Goal: Navigation & Orientation: Find specific page/section

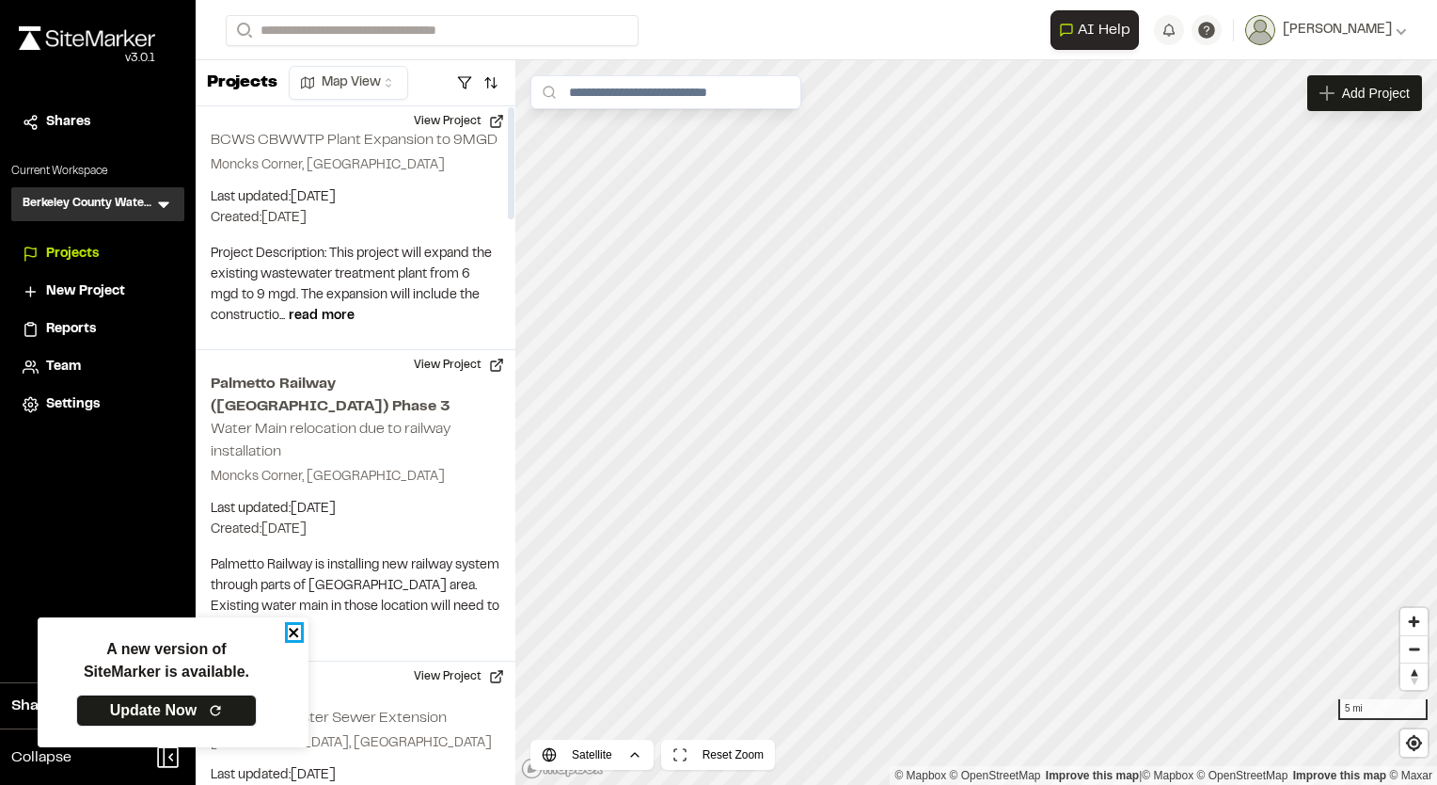
click at [294, 634] on icon "close" at bounding box center [293, 631] width 9 height 9
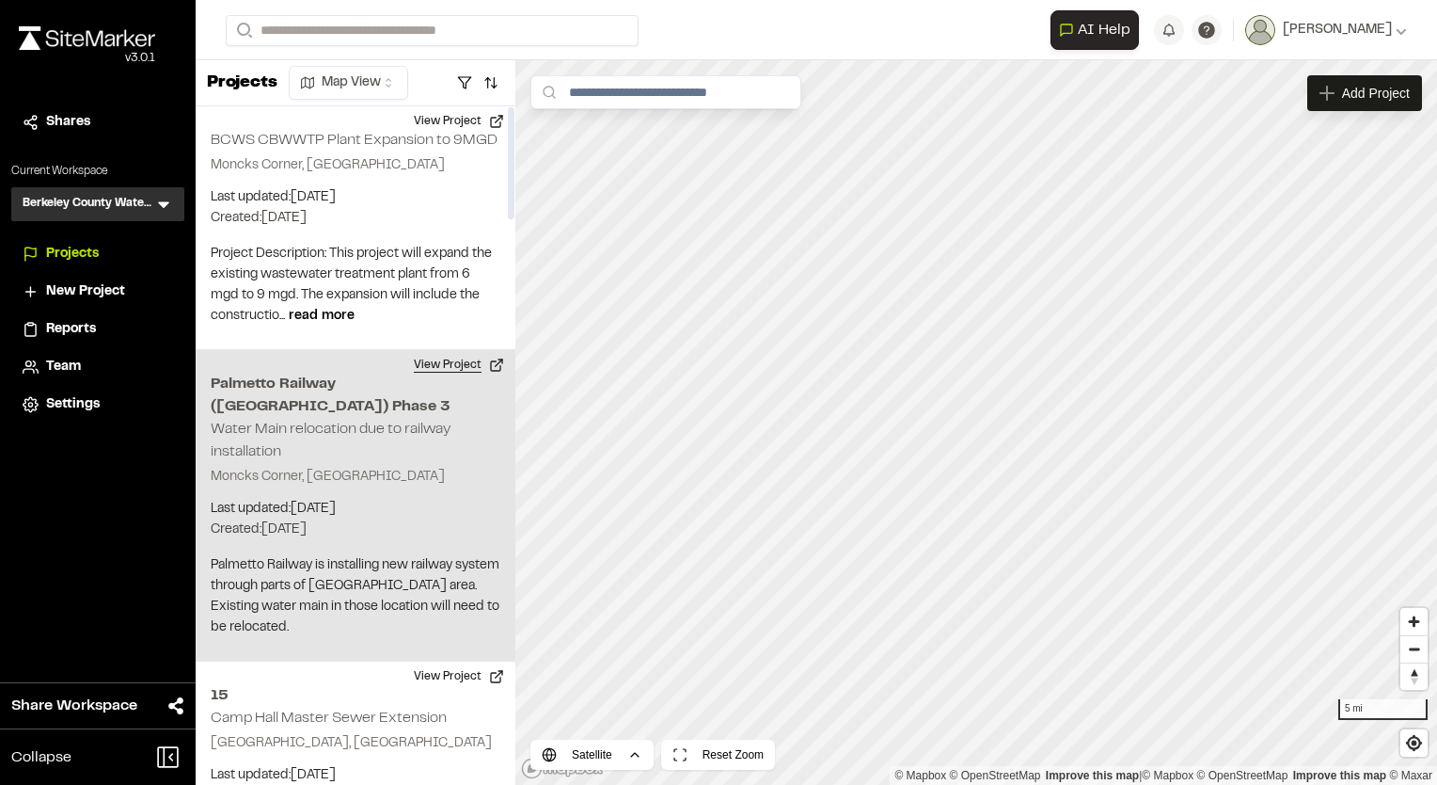
click at [445, 366] on button "View Project" at bounding box center [459, 365] width 113 height 30
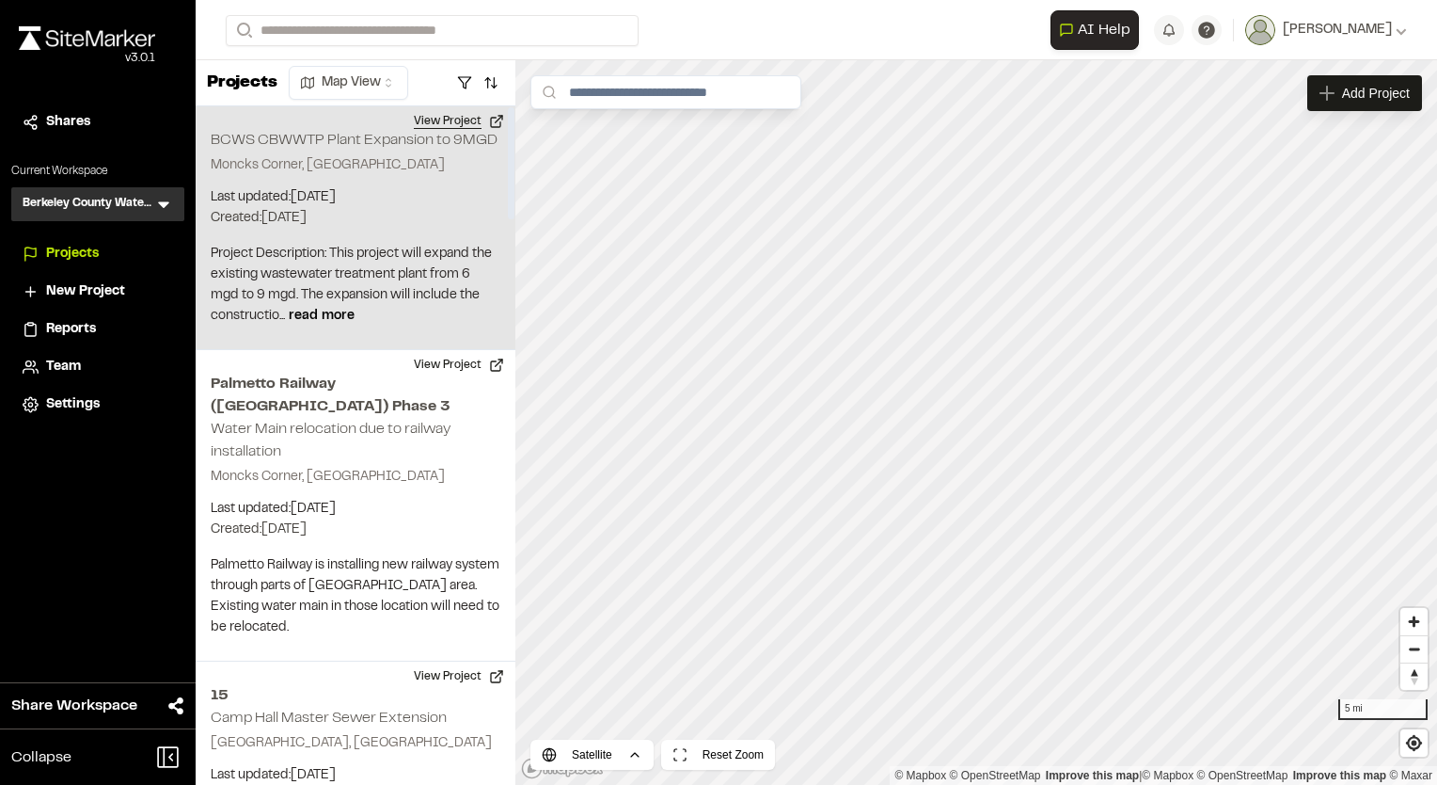
click at [458, 125] on button "View Project" at bounding box center [459, 121] width 113 height 30
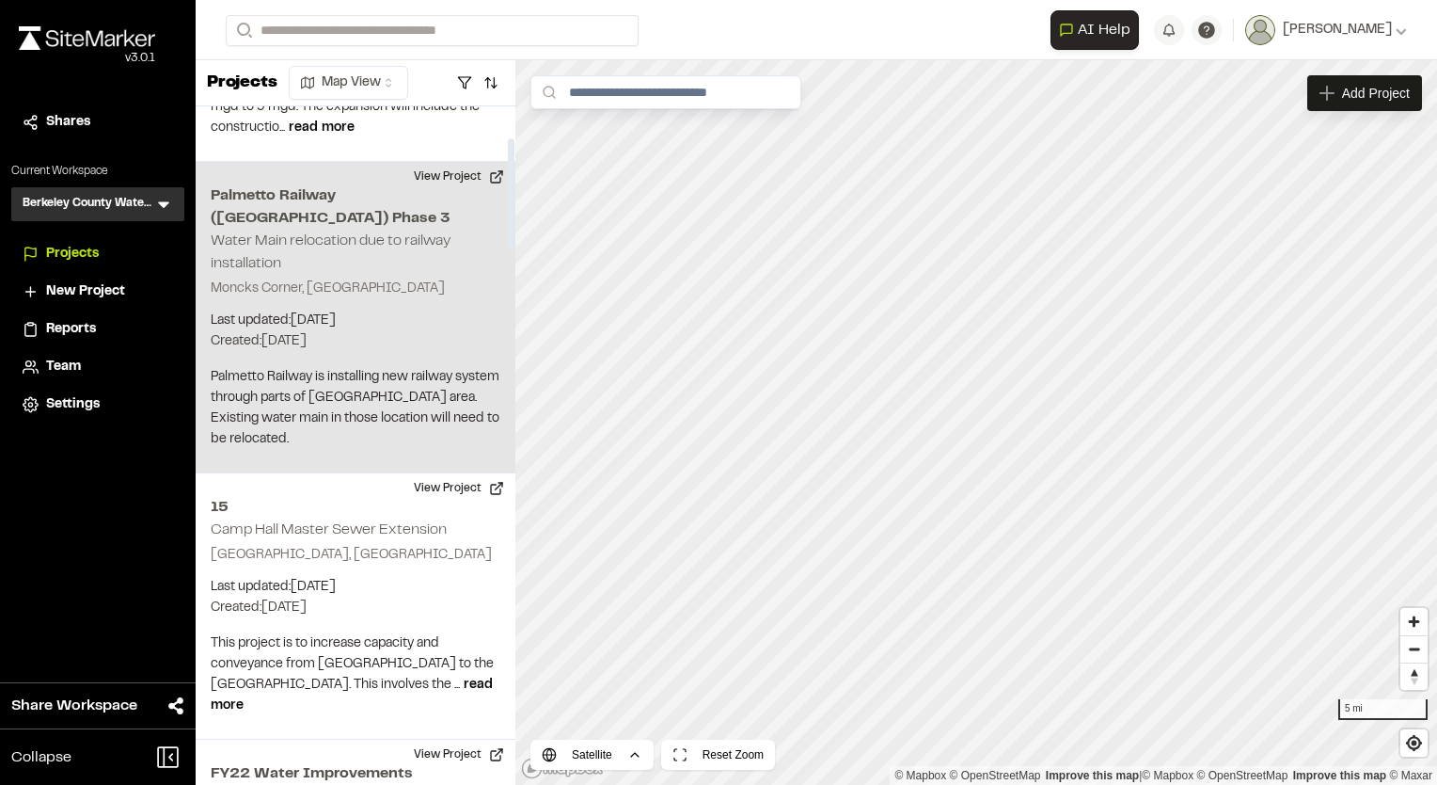
scroll to position [282, 0]
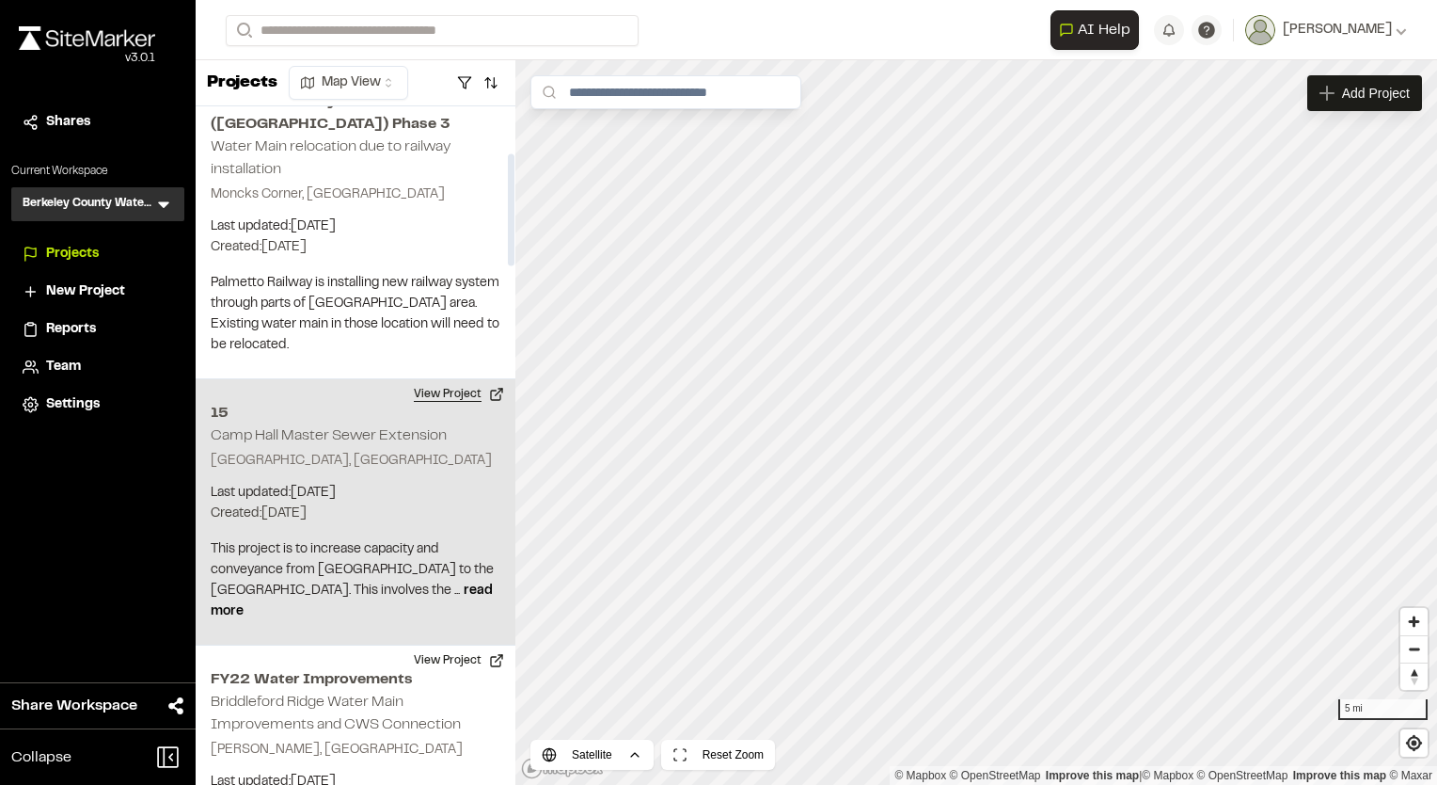
click at [444, 379] on button "View Project" at bounding box center [459, 394] width 113 height 30
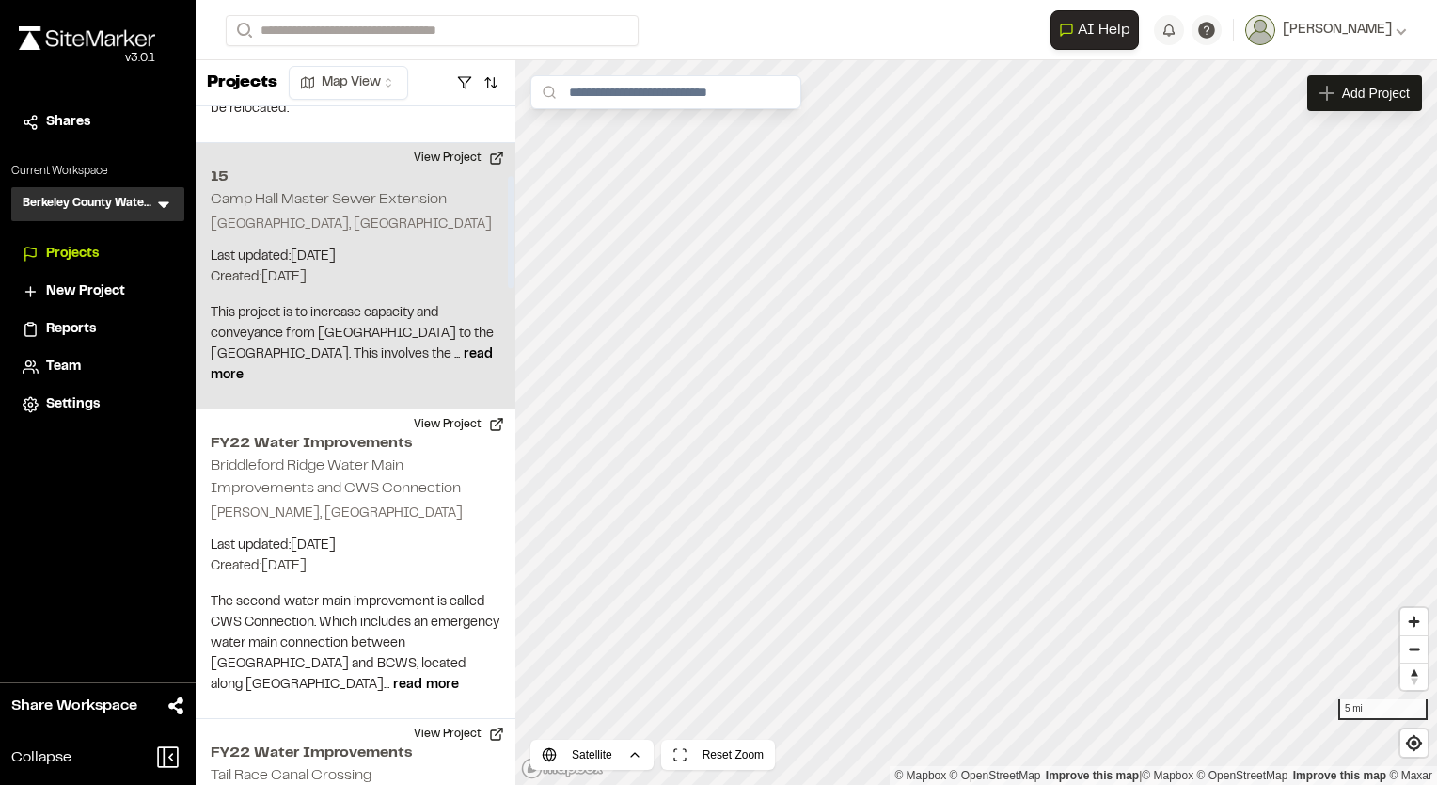
scroll to position [564, 0]
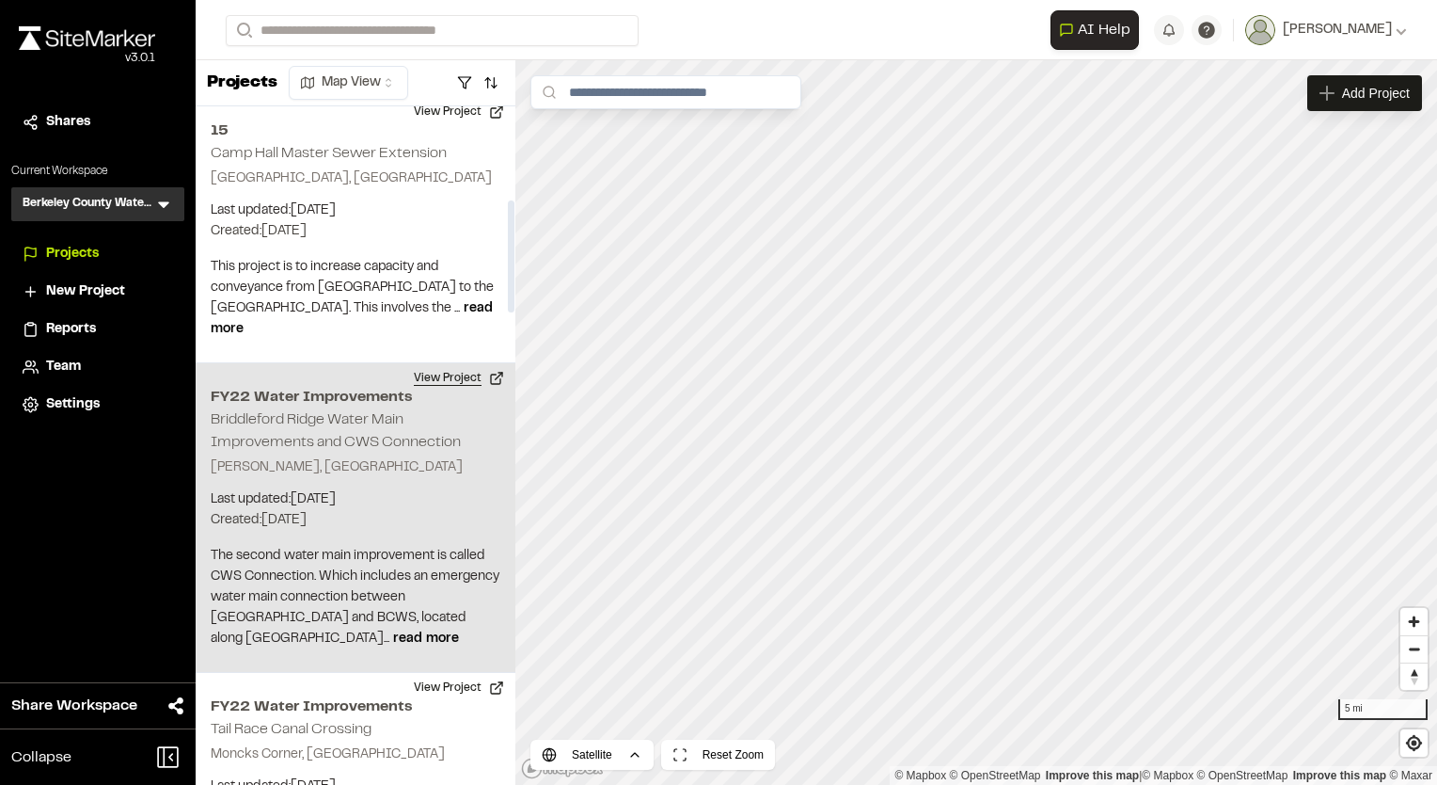
click at [429, 363] on button "View Project" at bounding box center [459, 378] width 113 height 30
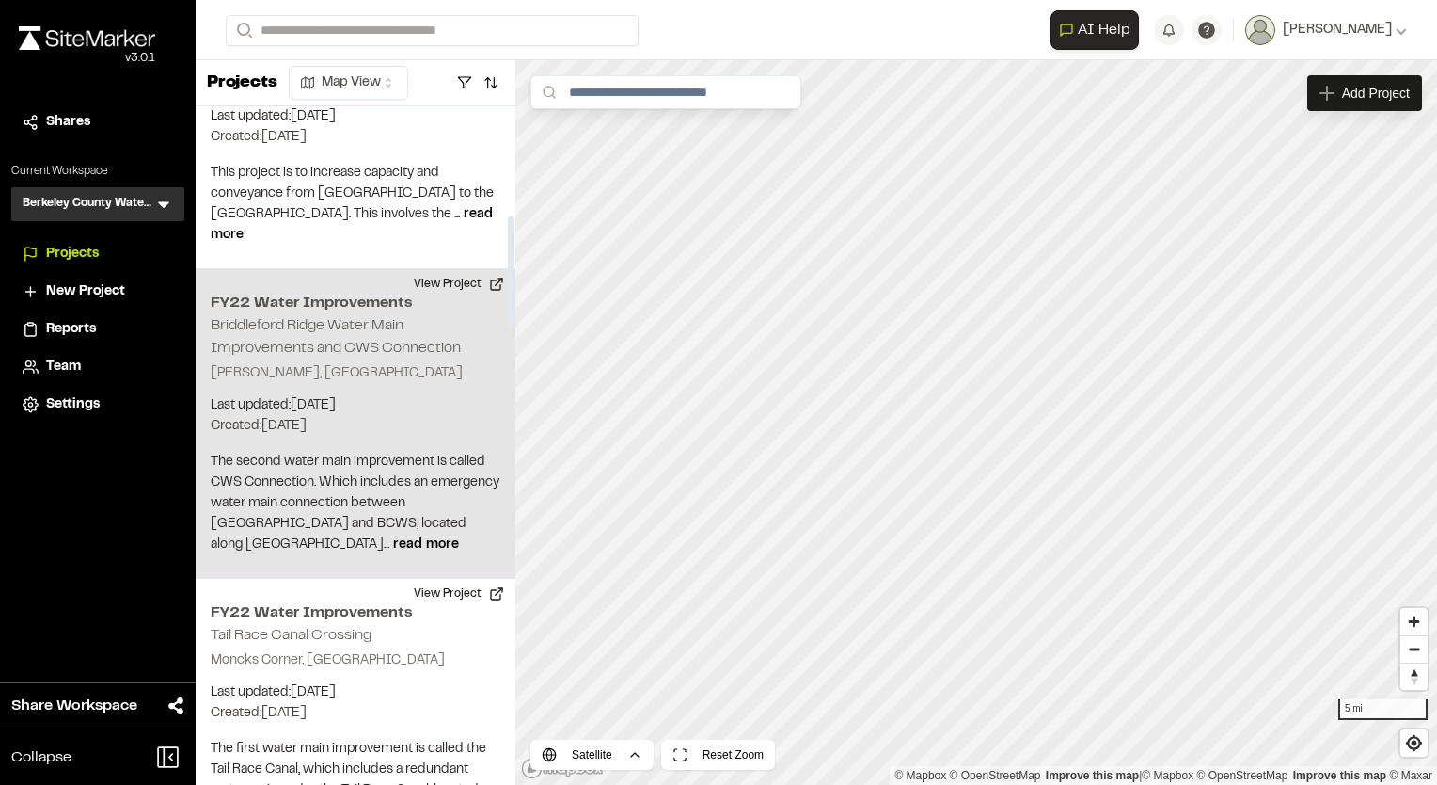
scroll to position [753, 0]
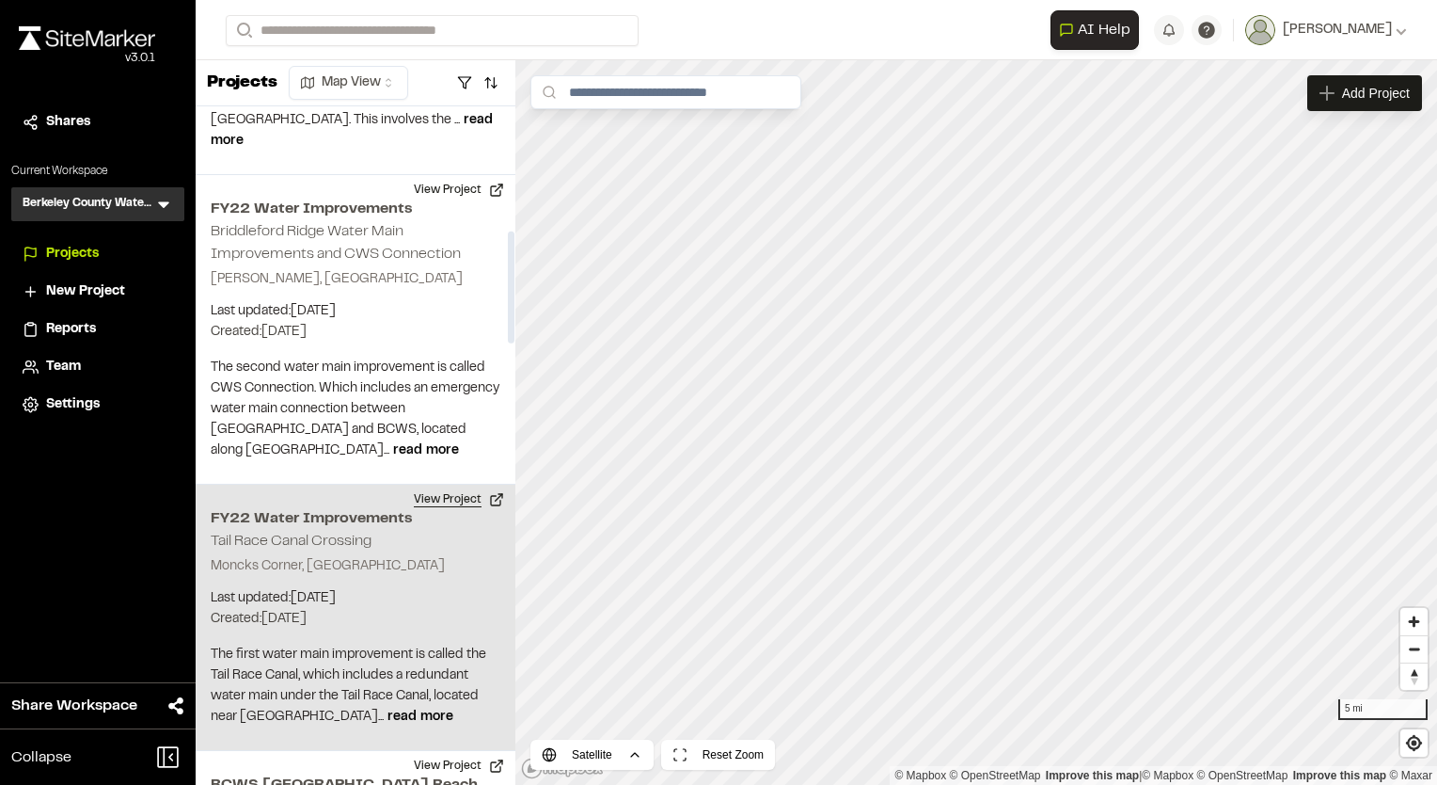
click at [448, 484] on button "View Project" at bounding box center [459, 499] width 113 height 30
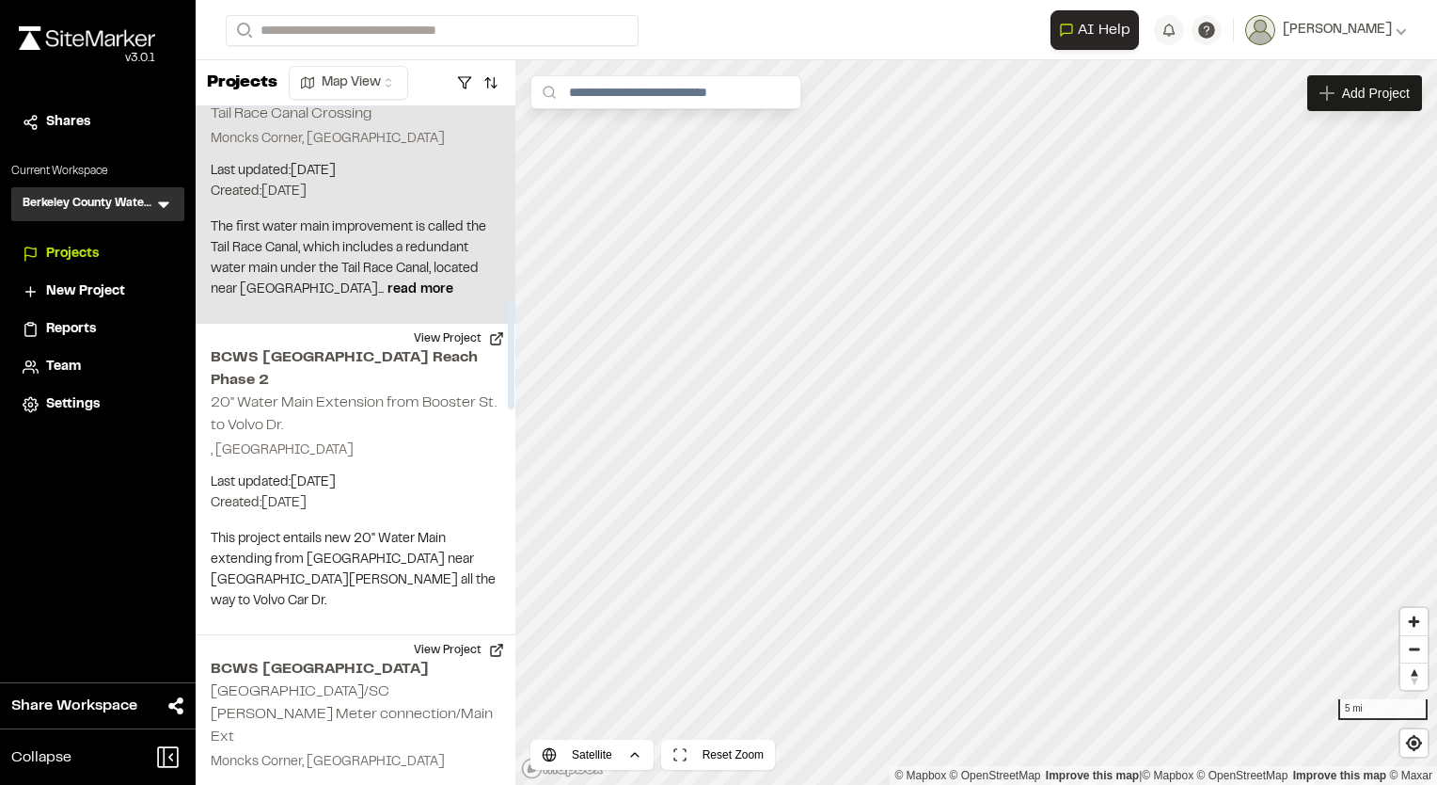
scroll to position [1223, 0]
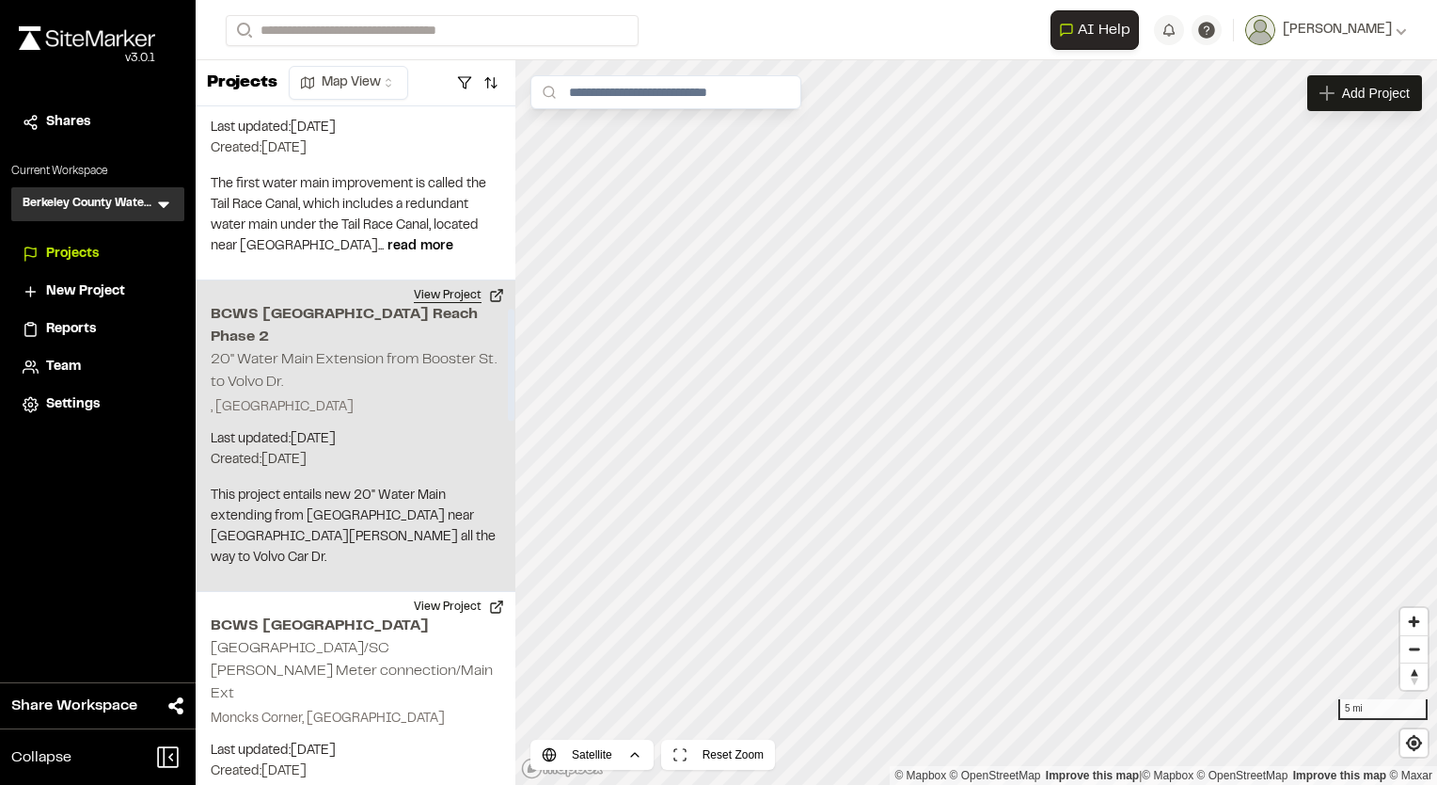
click at [450, 280] on button "View Project" at bounding box center [459, 295] width 113 height 30
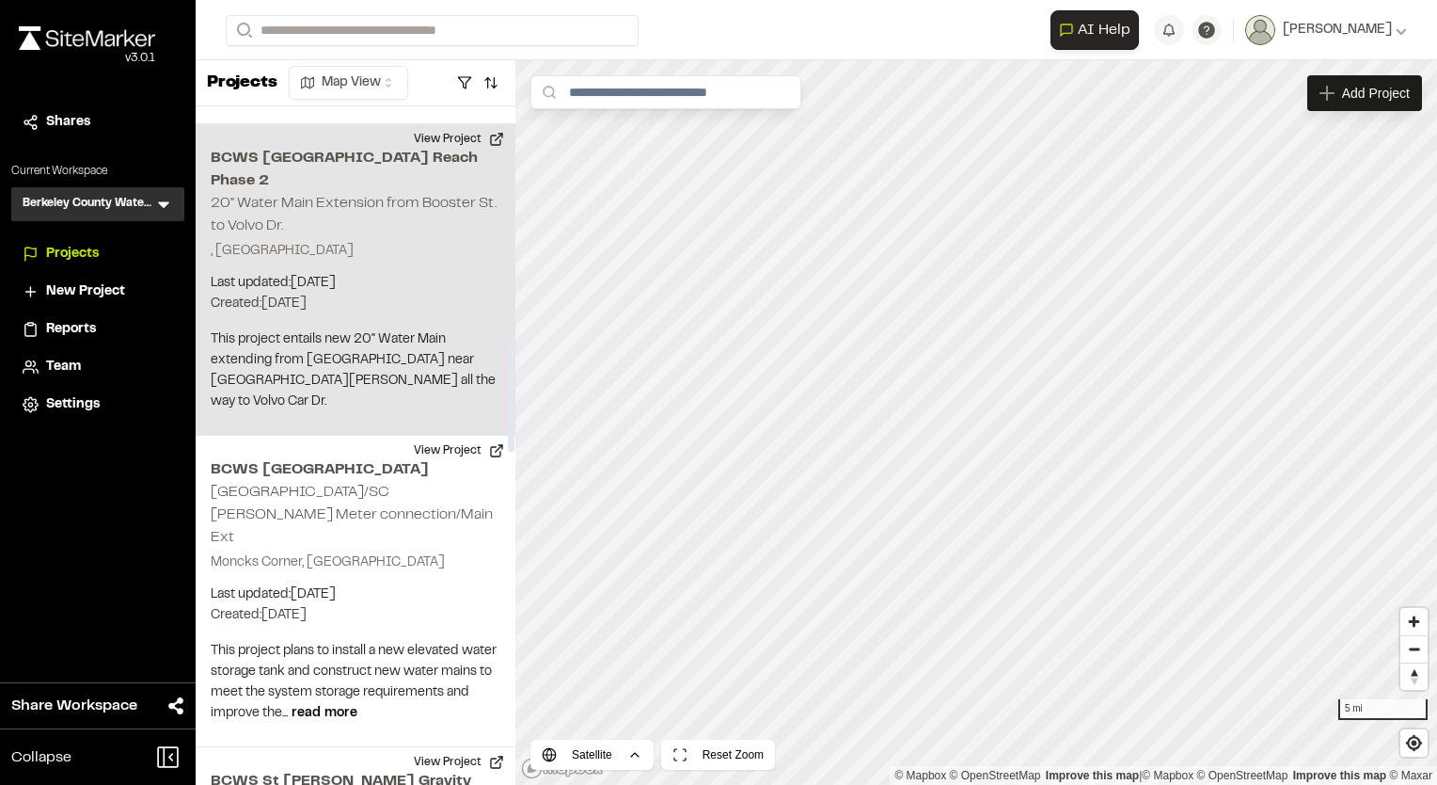
scroll to position [1411, 0]
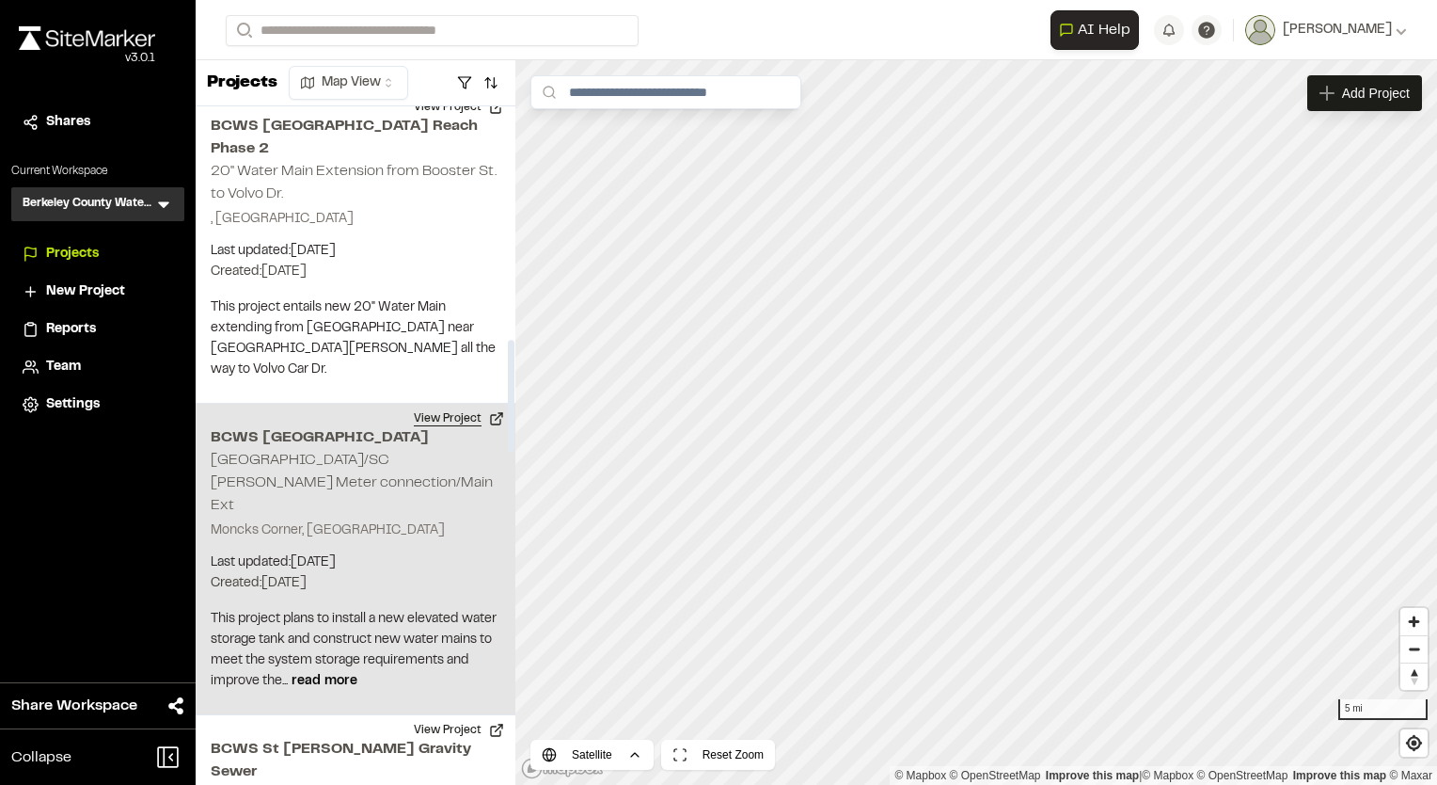
click at [447, 404] on button "View Project" at bounding box center [459, 419] width 113 height 30
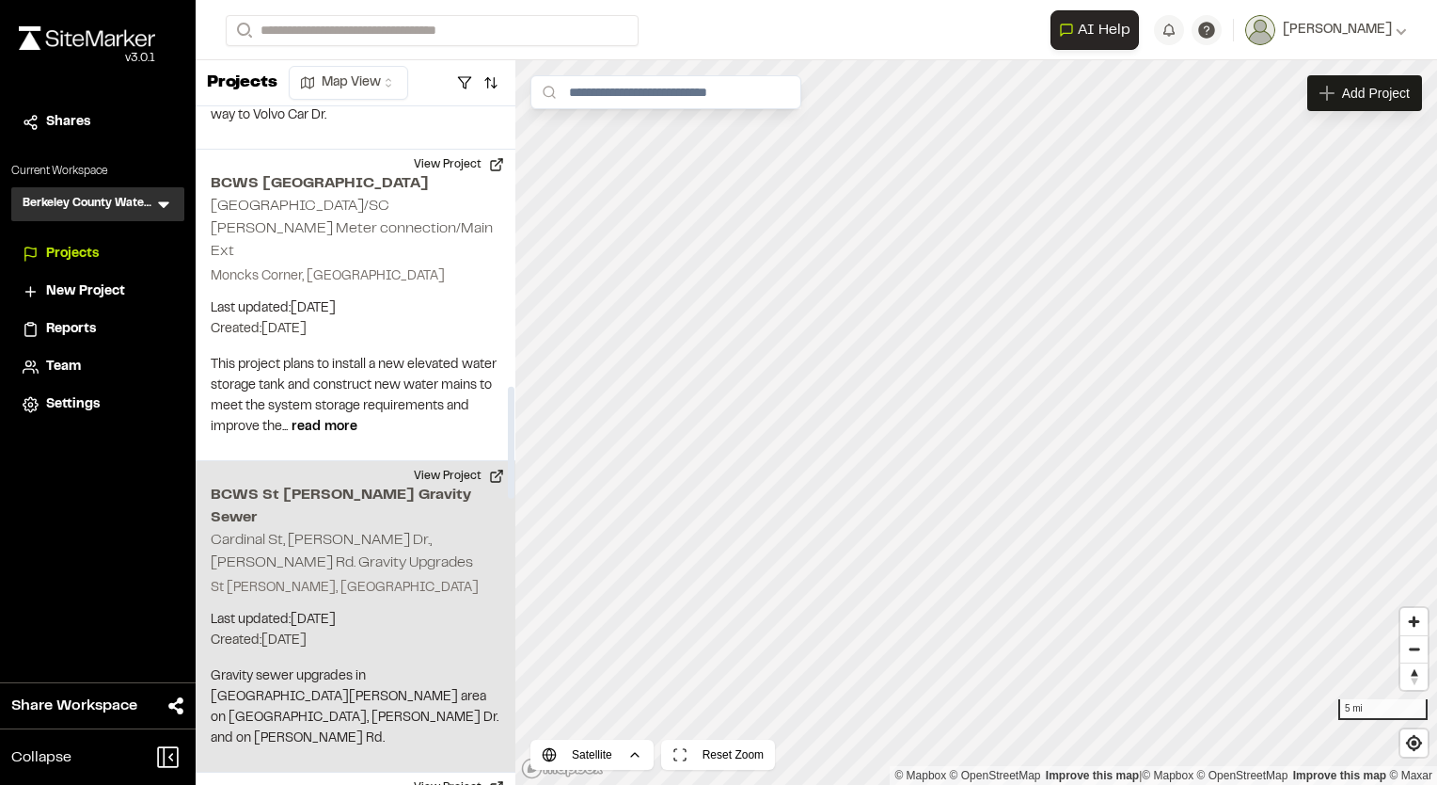
scroll to position [1693, 0]
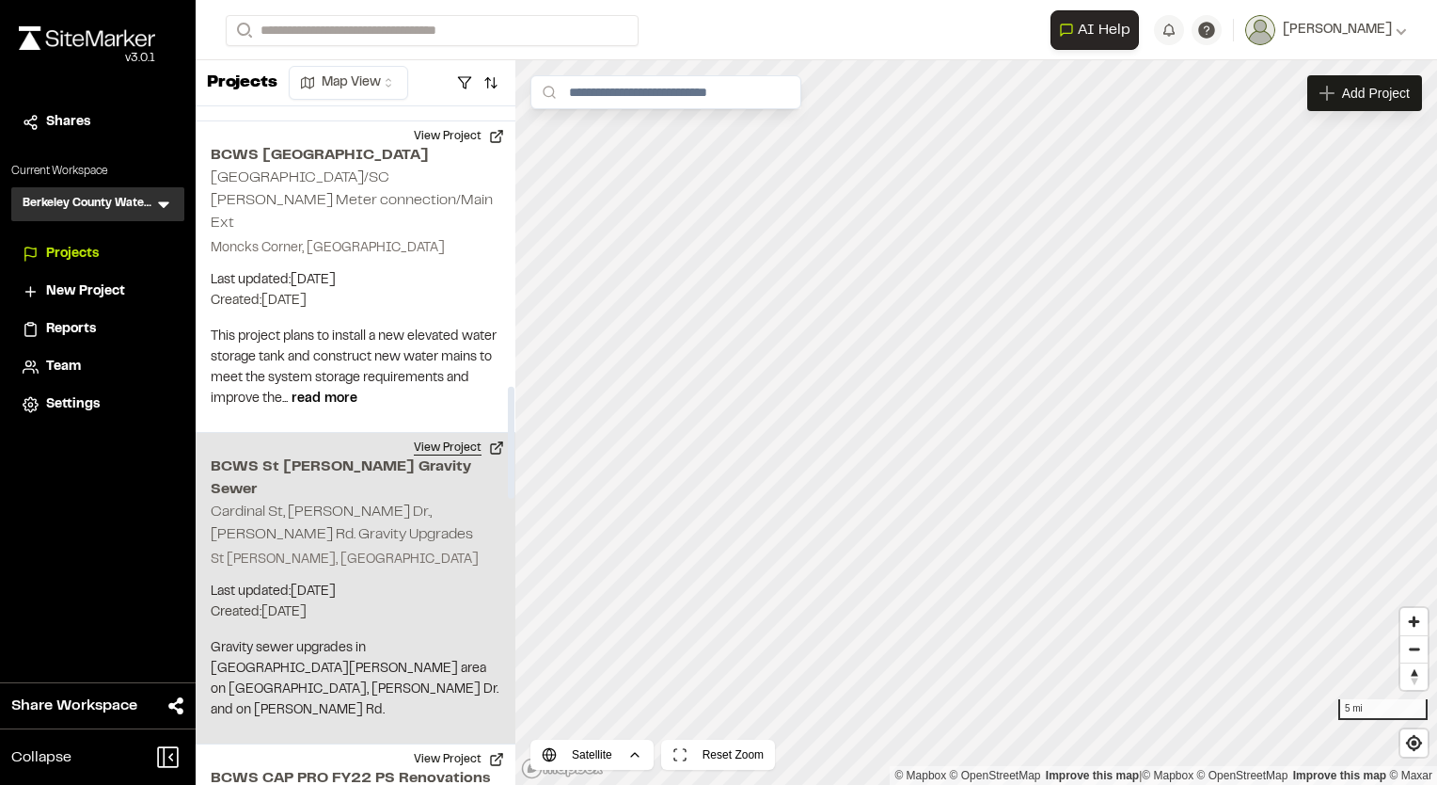
click at [463, 433] on button "View Project" at bounding box center [459, 448] width 113 height 30
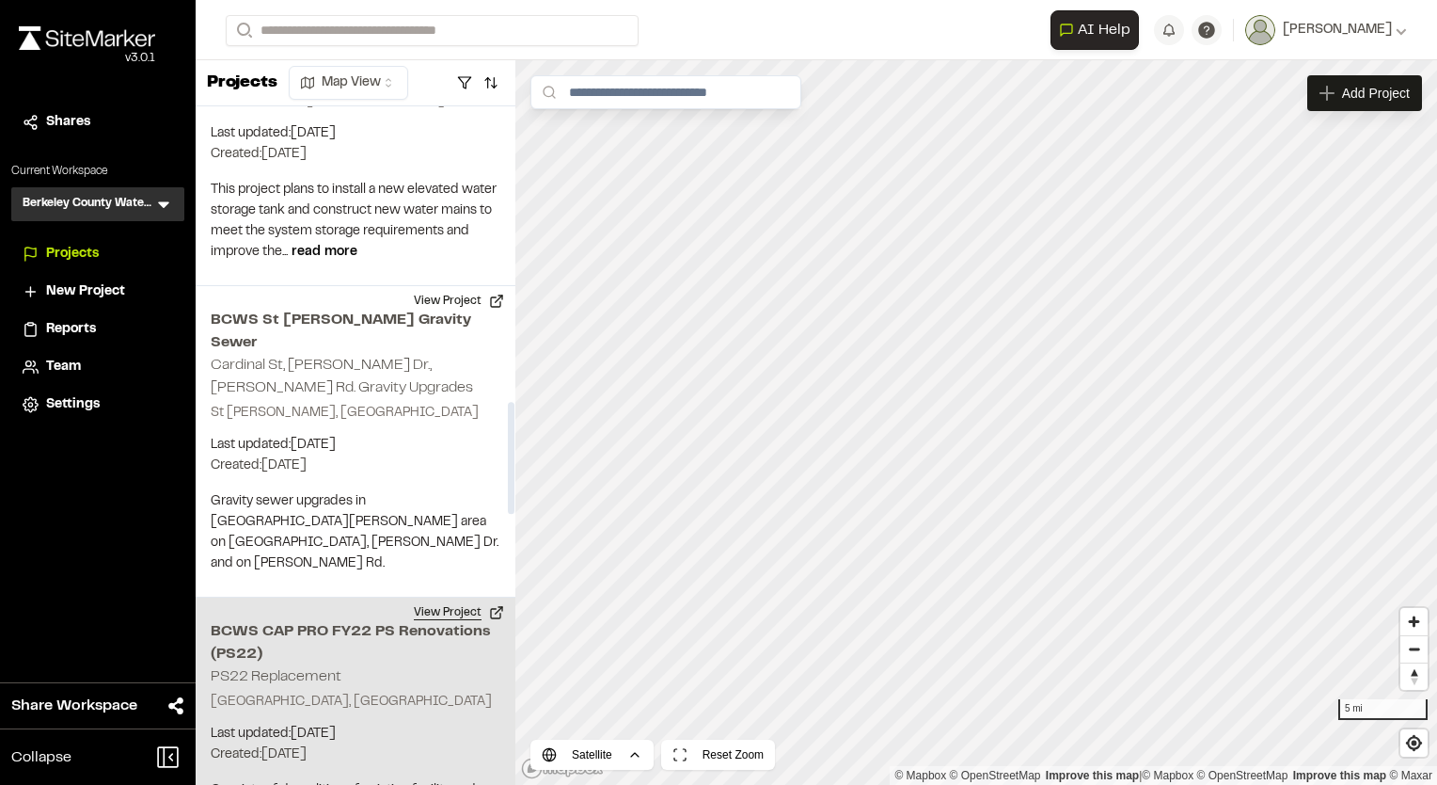
scroll to position [1787, 0]
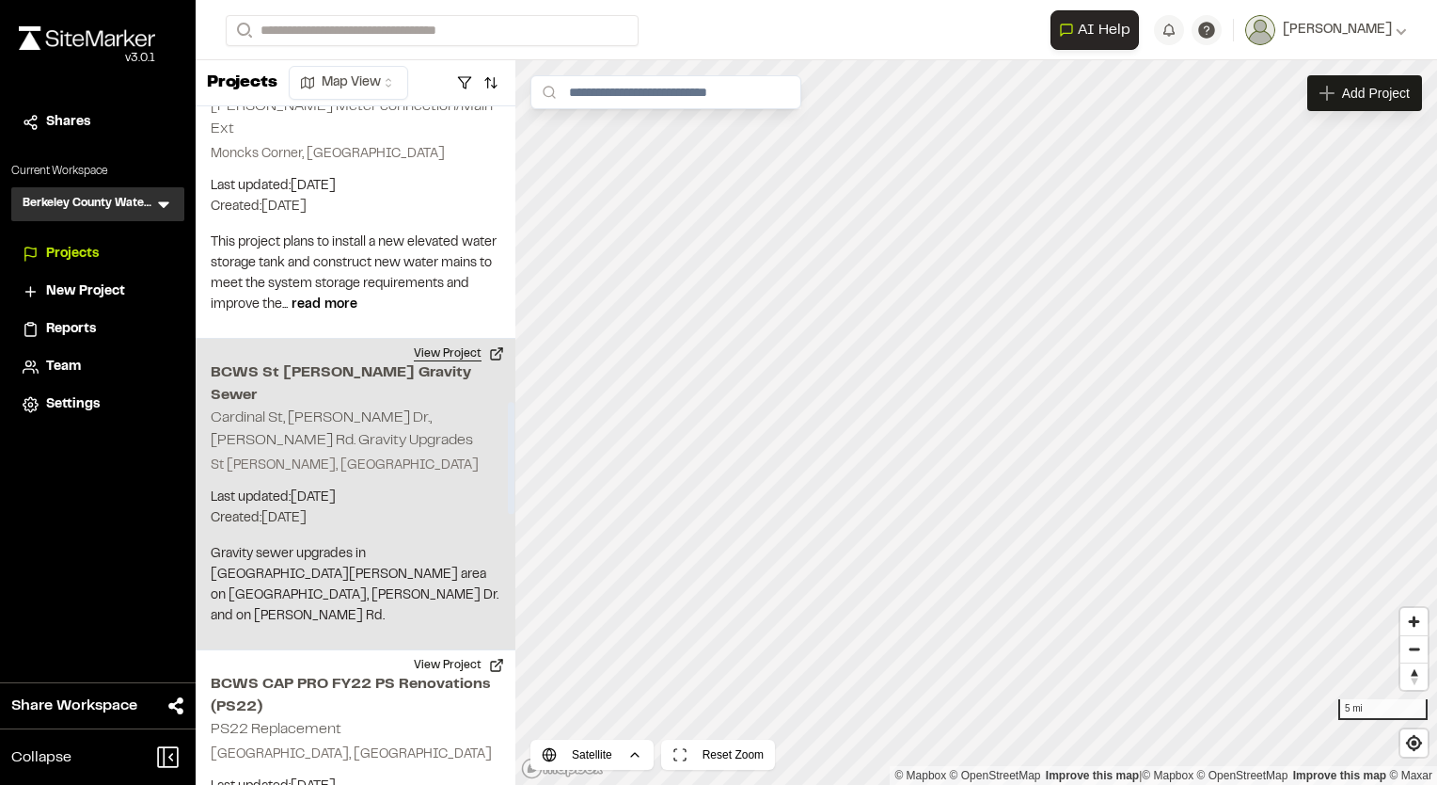
click at [448, 339] on button "View Project" at bounding box center [459, 354] width 113 height 30
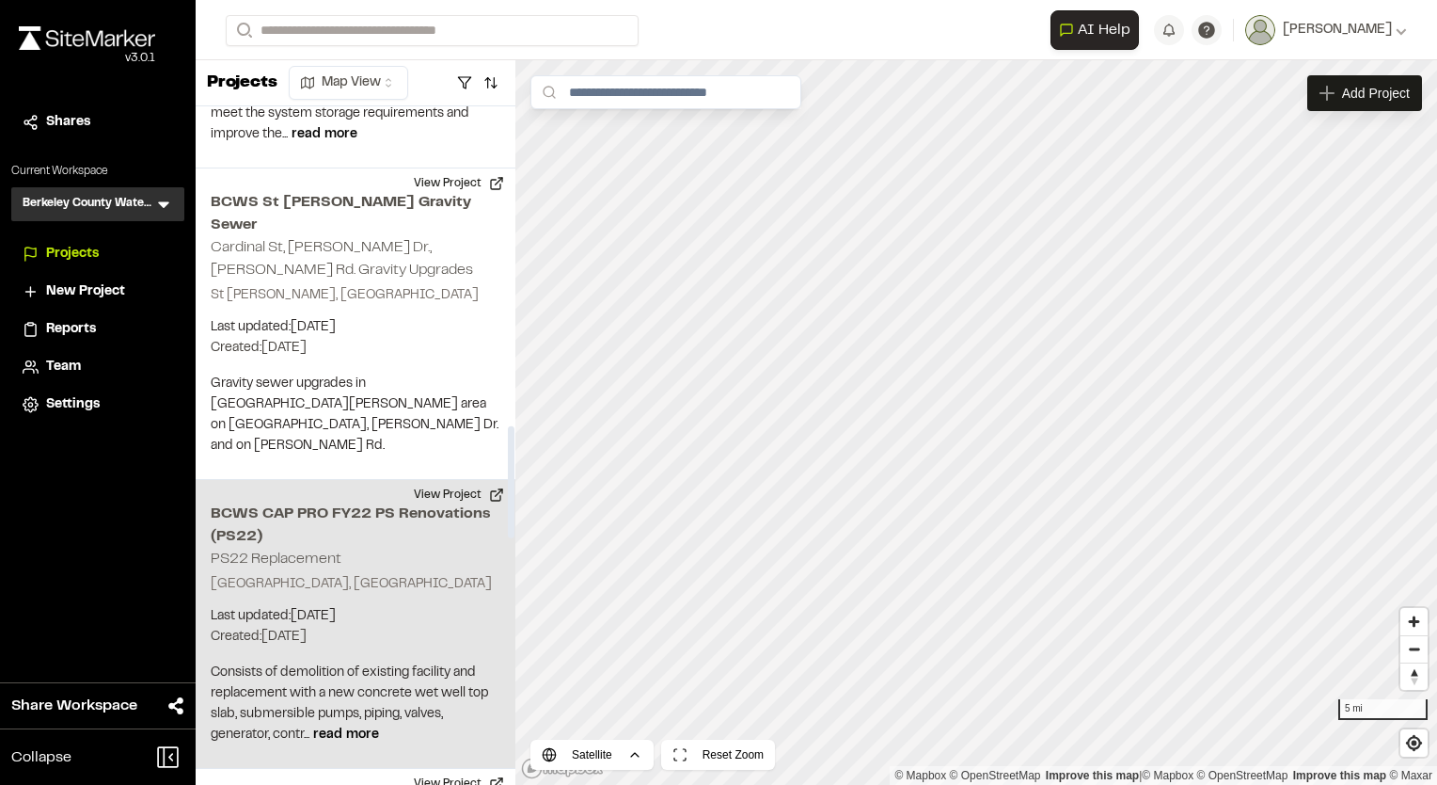
scroll to position [1976, 0]
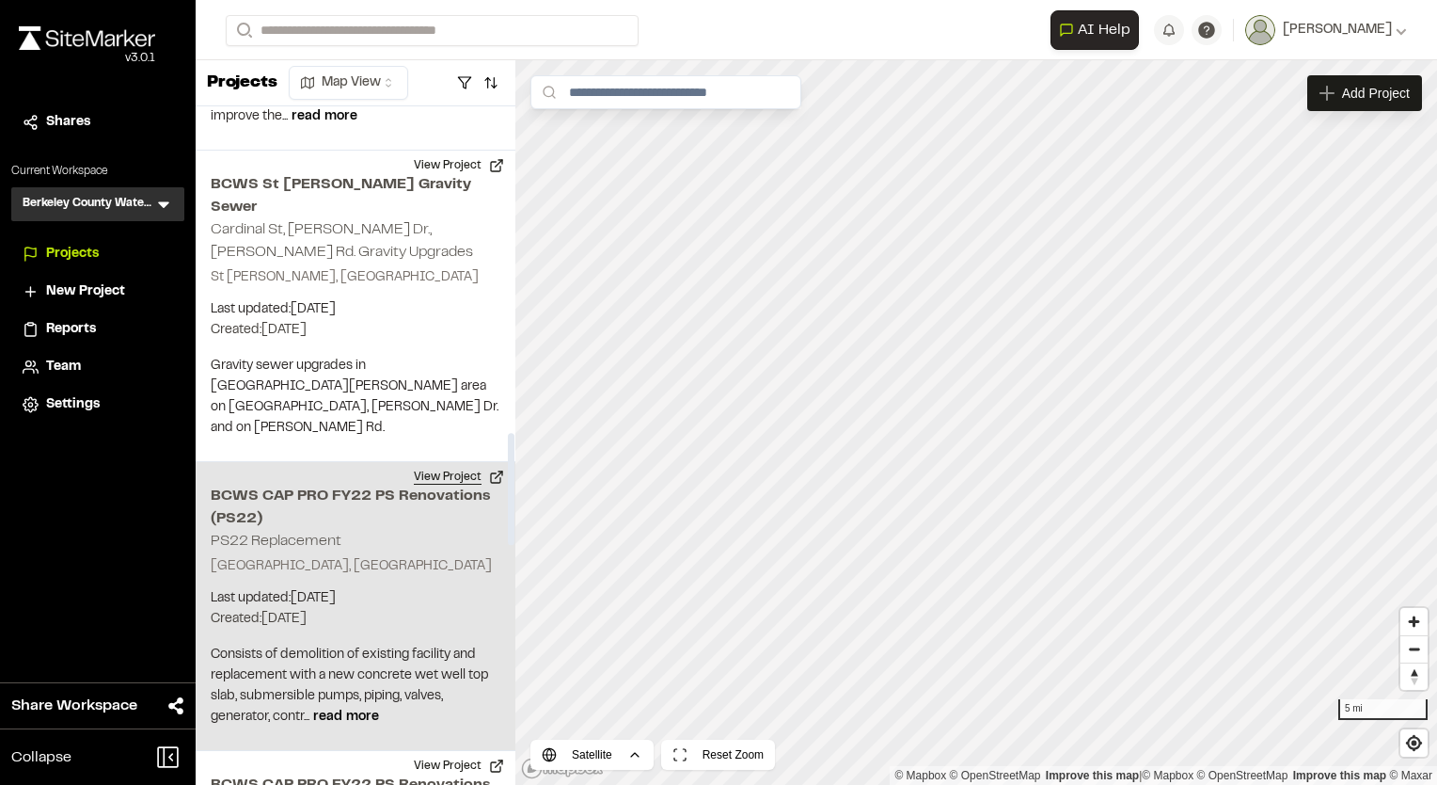
click at [456, 462] on button "View Project" at bounding box center [459, 477] width 113 height 30
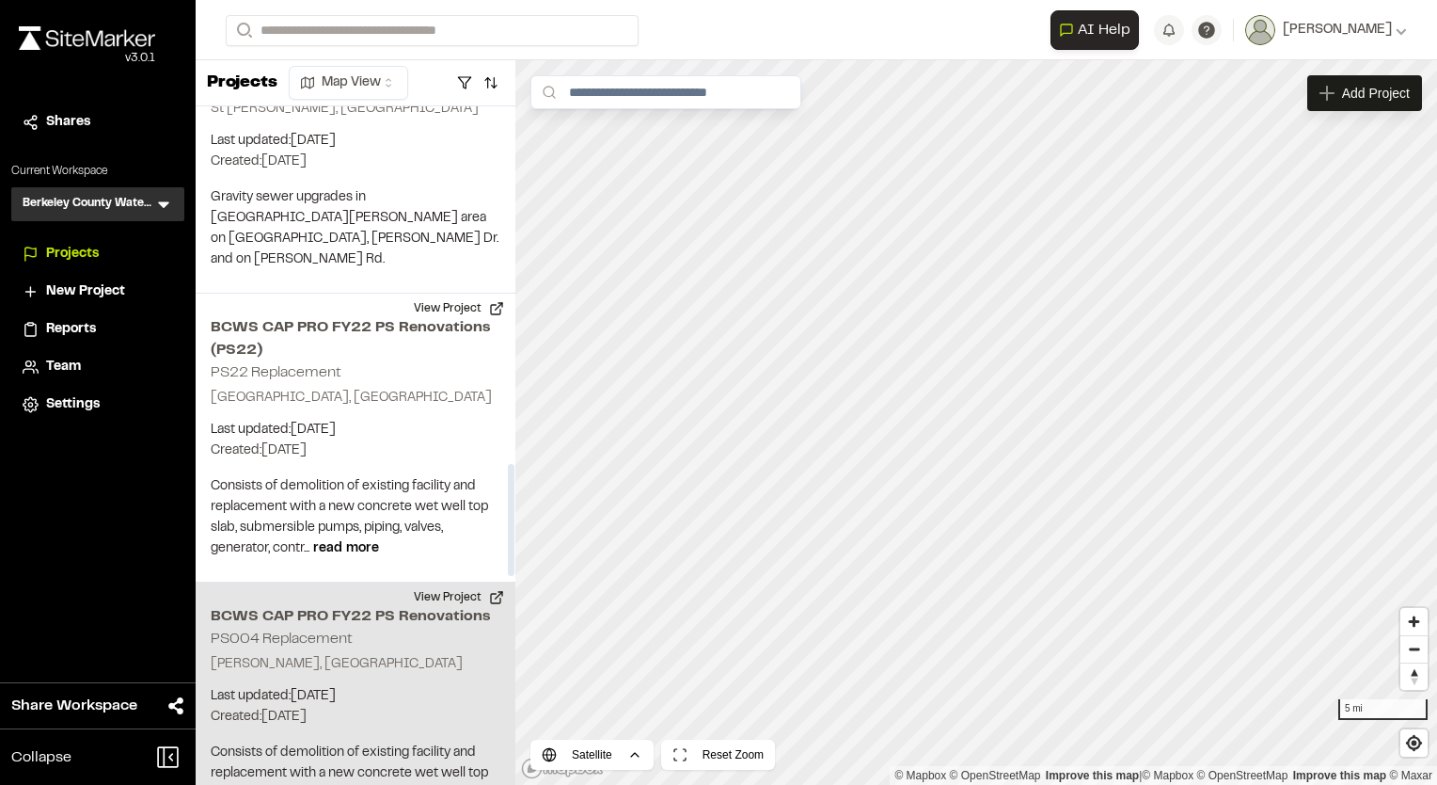
scroll to position [2164, 0]
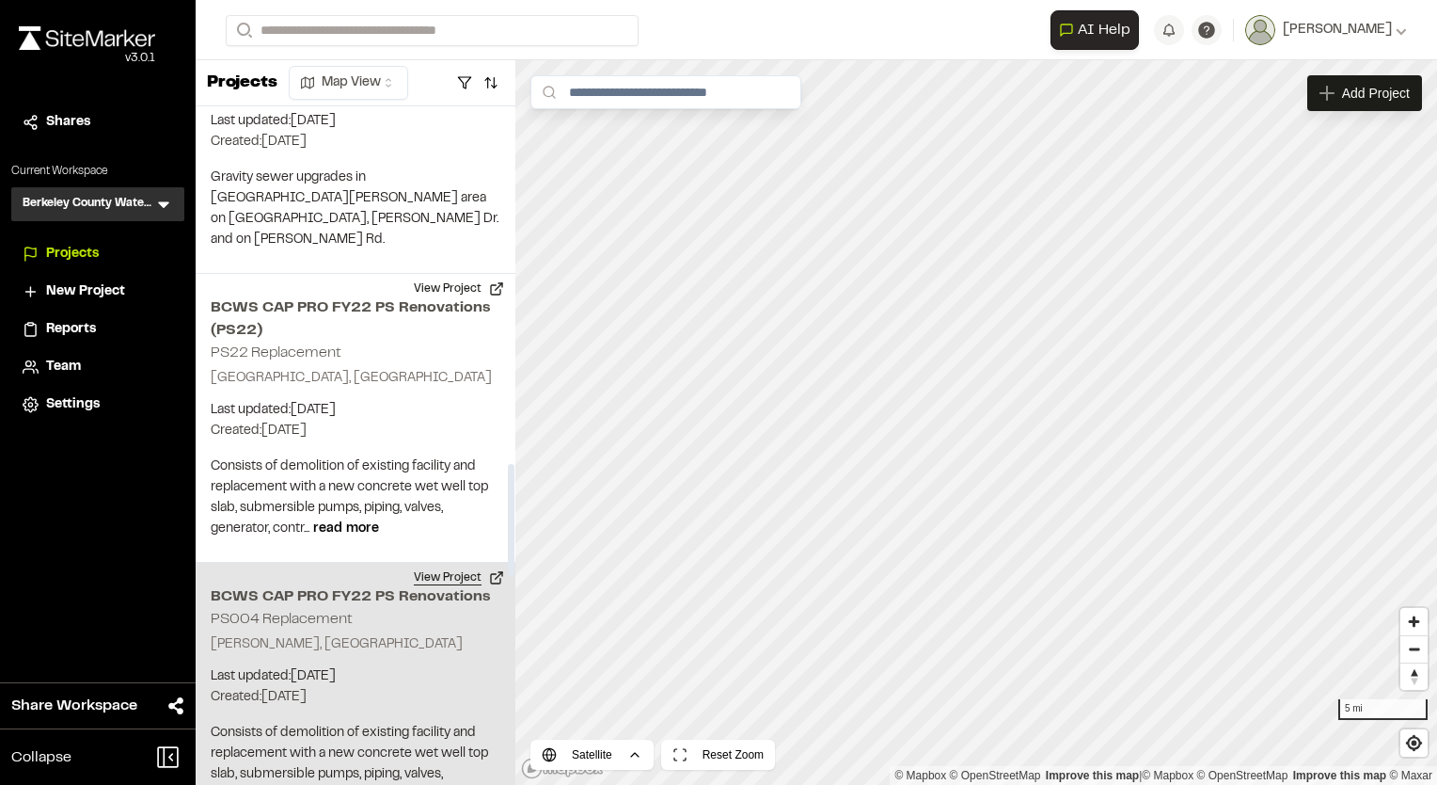
click at [463, 563] on button "View Project" at bounding box center [459, 578] width 113 height 30
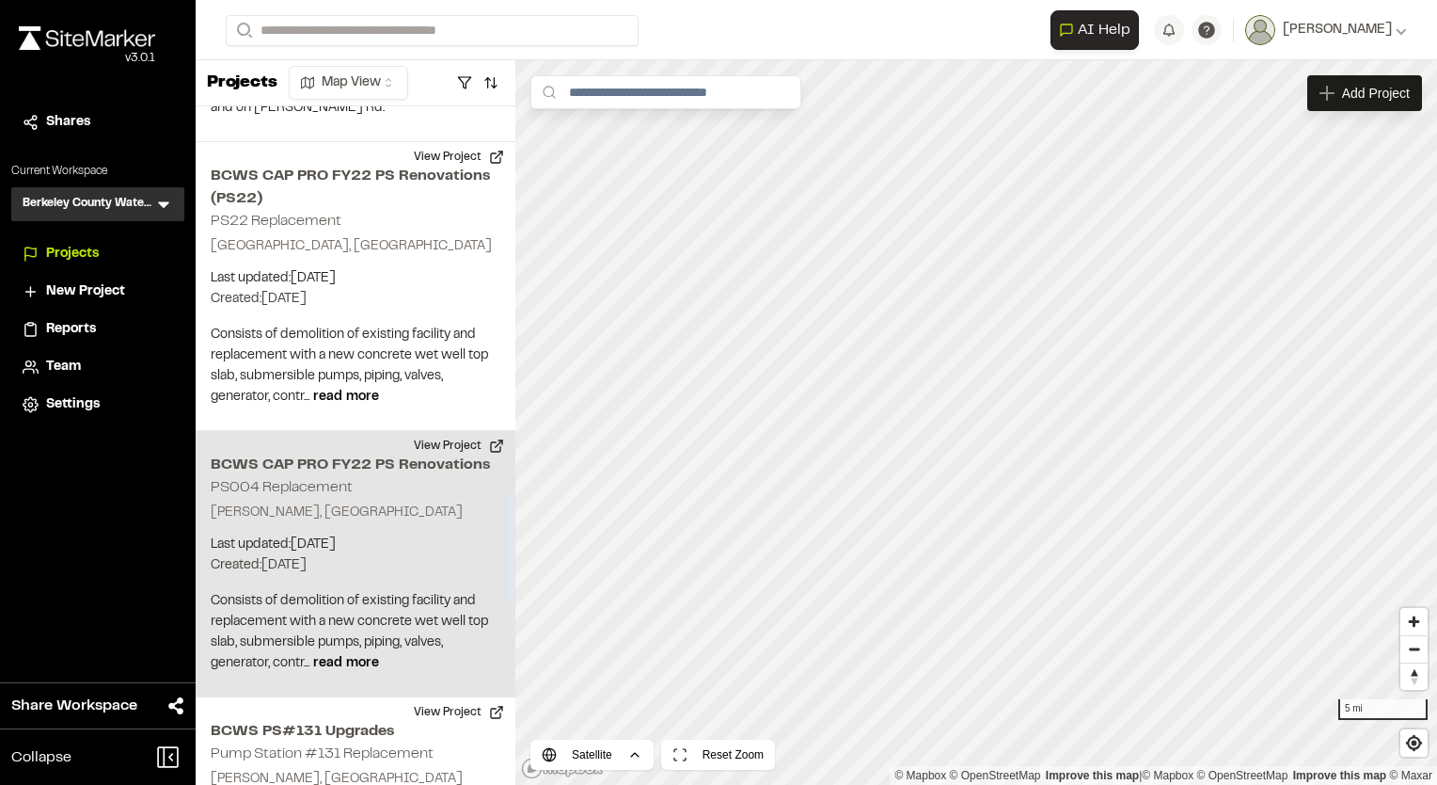
scroll to position [2352, 0]
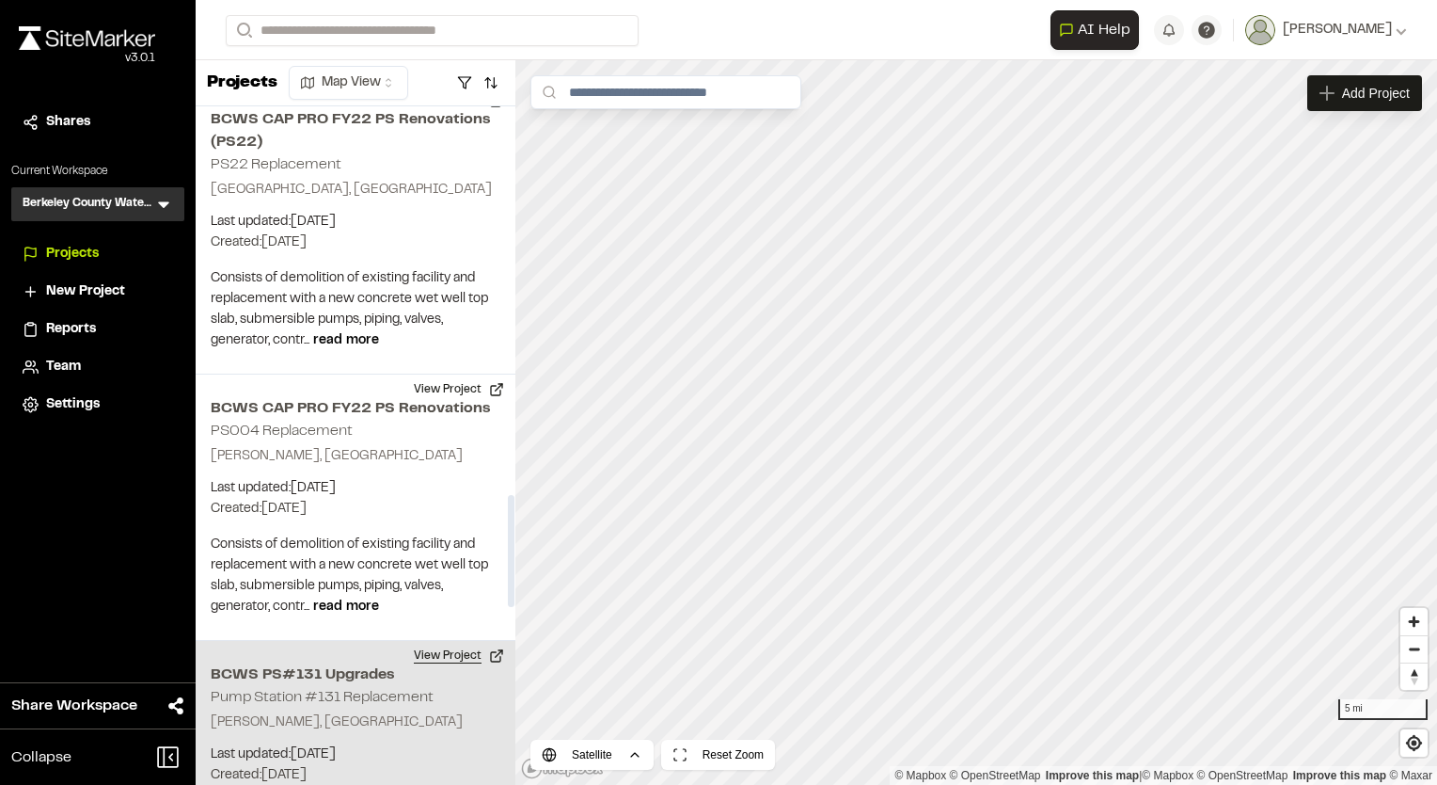
click at [441, 641] on button "View Project" at bounding box center [459, 656] width 113 height 30
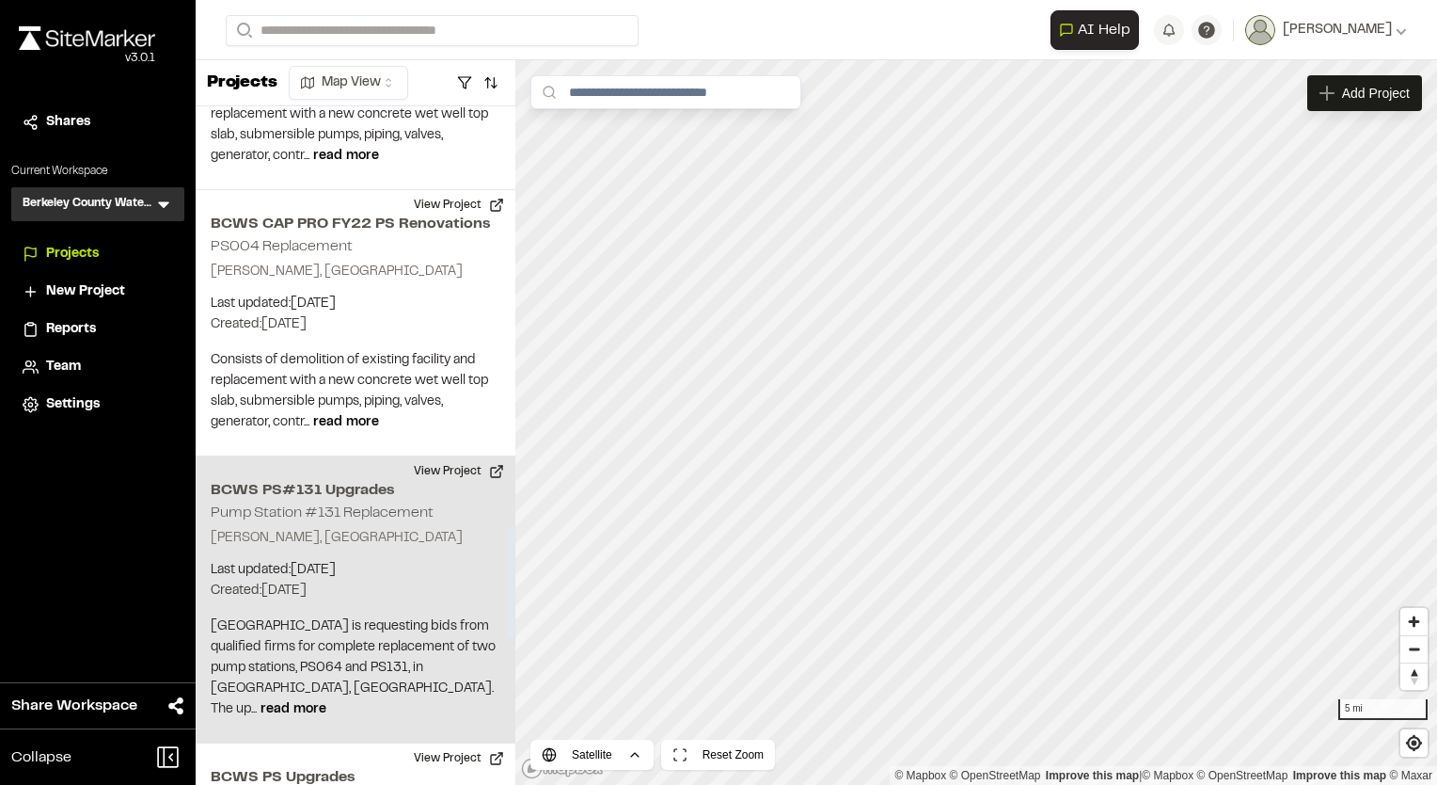
scroll to position [2540, 0]
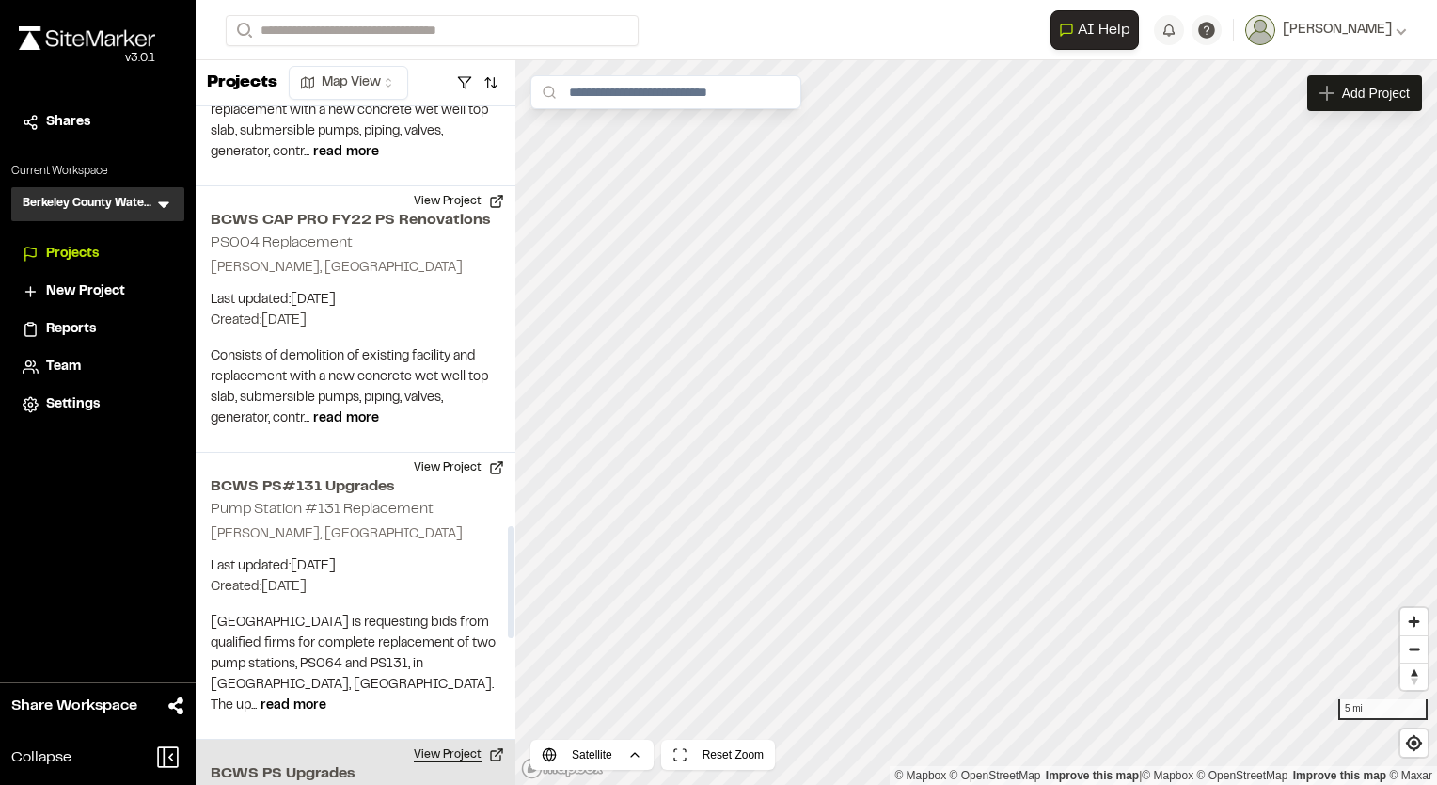
click at [458, 739] on button "View Project" at bounding box center [459, 754] width 113 height 30
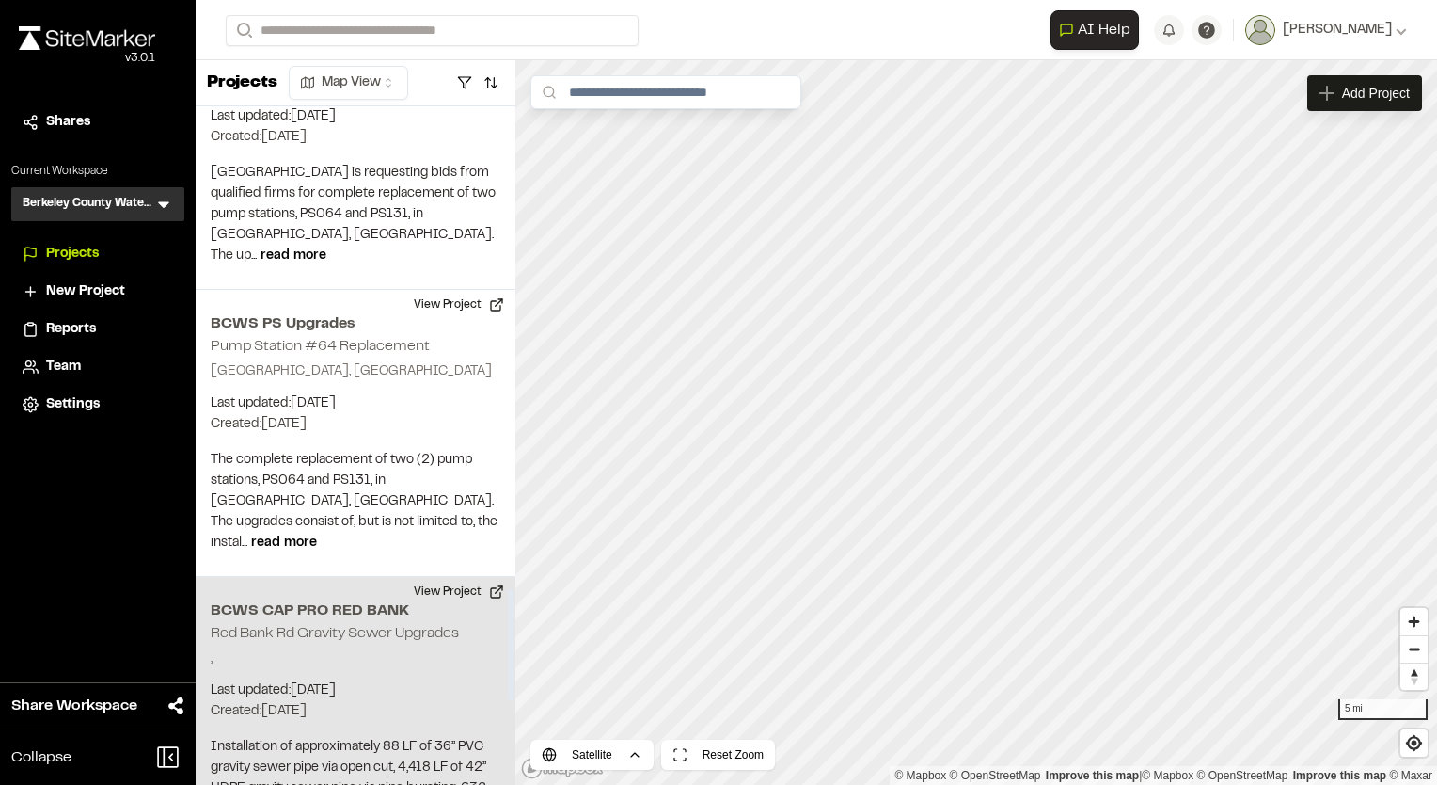
scroll to position [3010, 0]
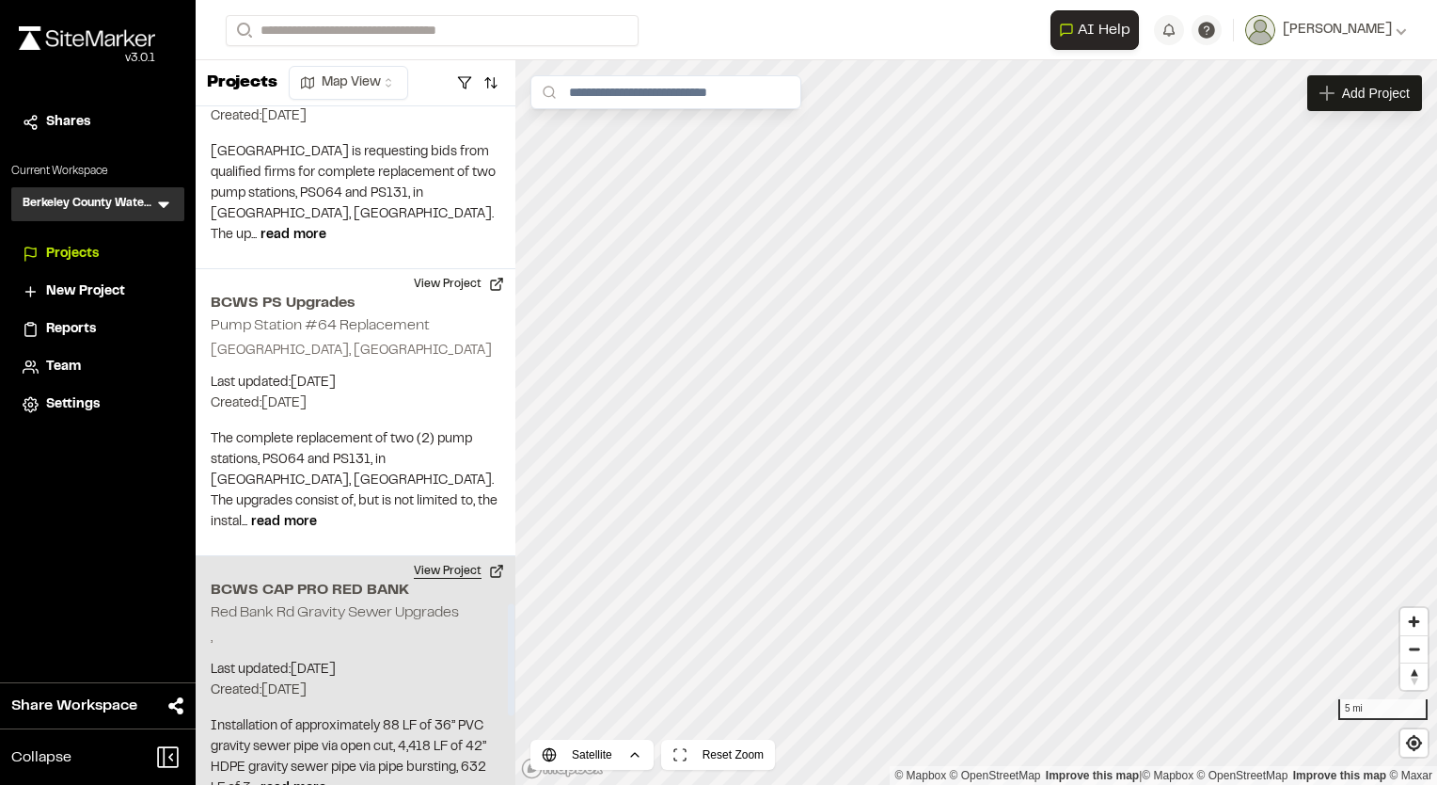
click at [457, 556] on button "View Project" at bounding box center [459, 571] width 113 height 30
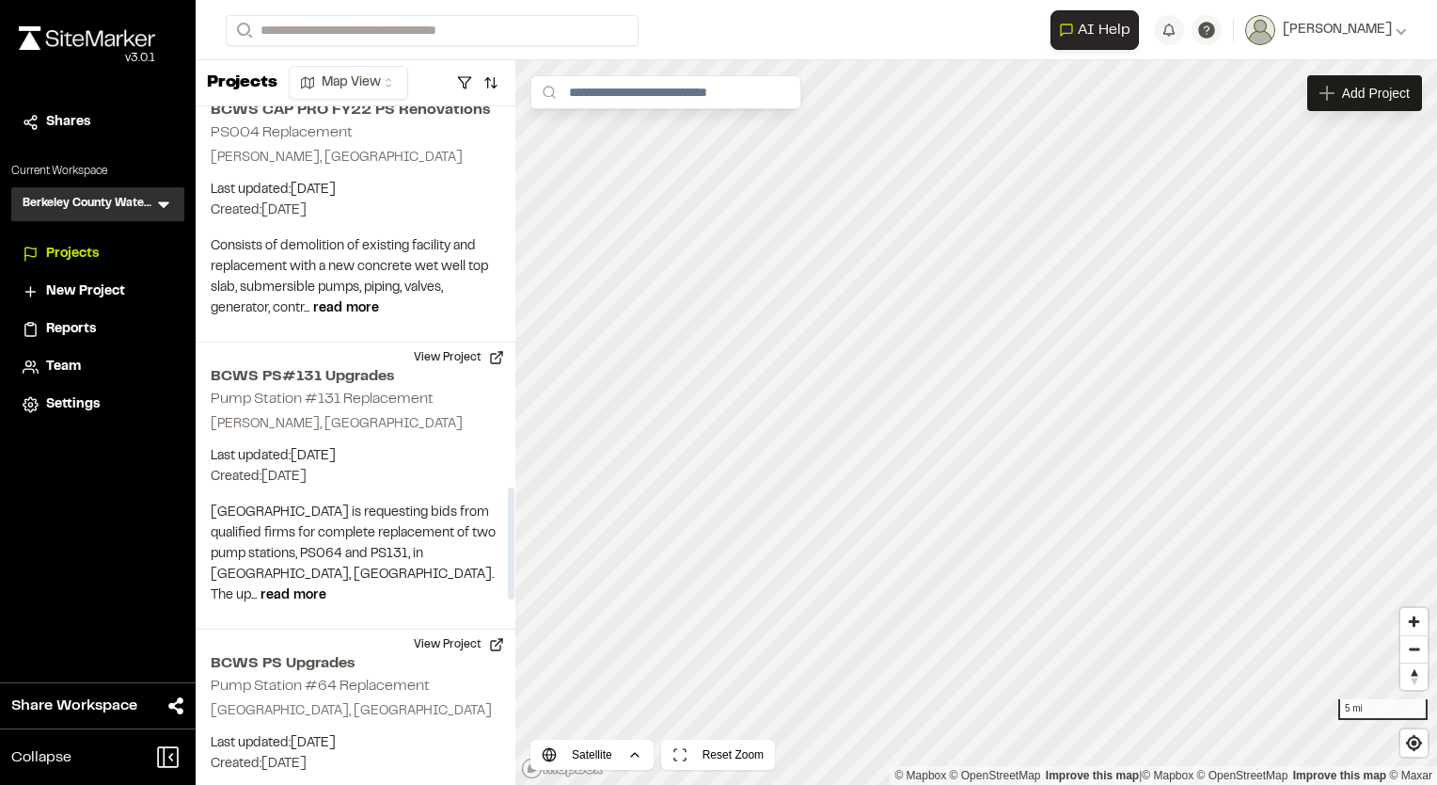
scroll to position [3430, 0]
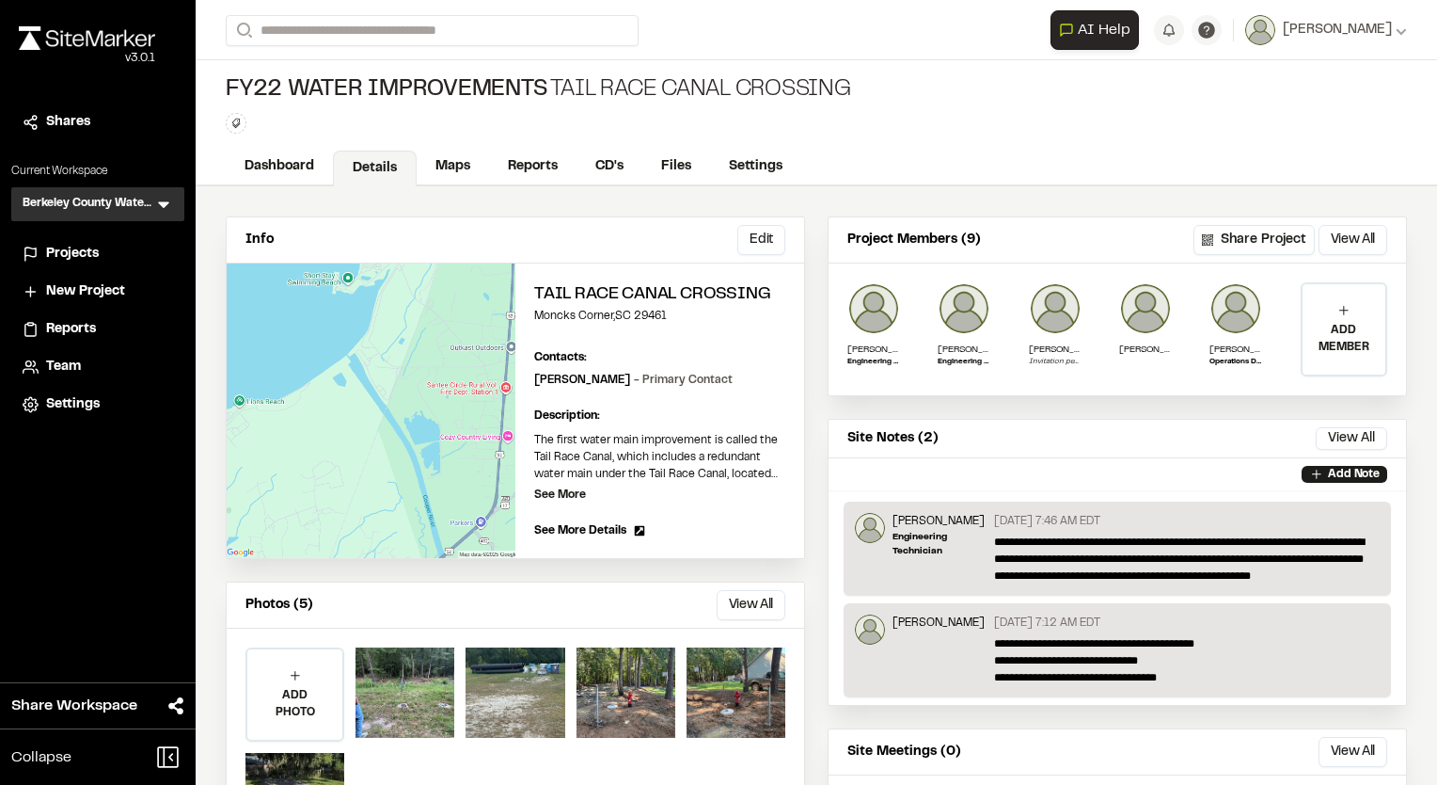
click at [91, 251] on span "Projects" at bounding box center [72, 254] width 53 height 21
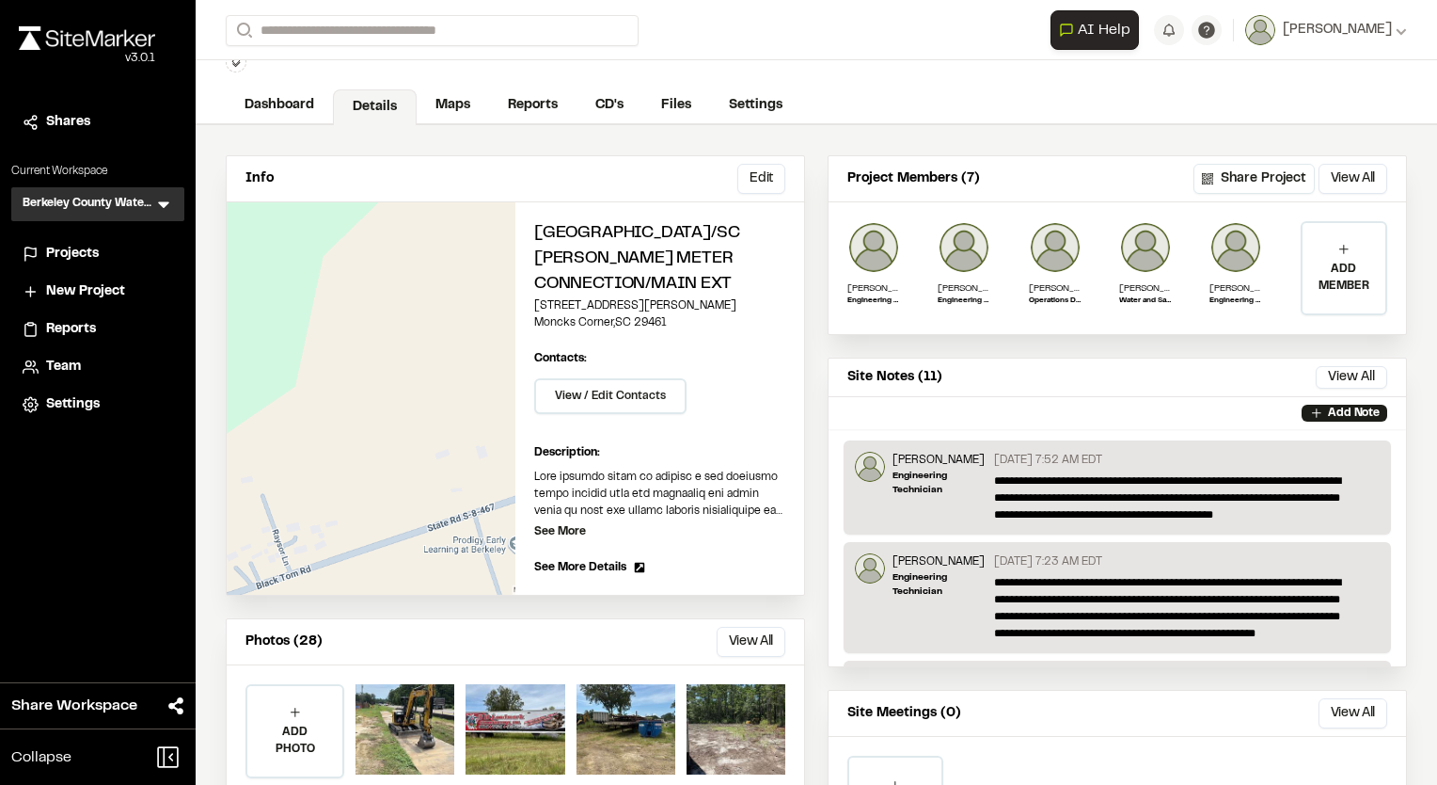
scroll to position [94, 0]
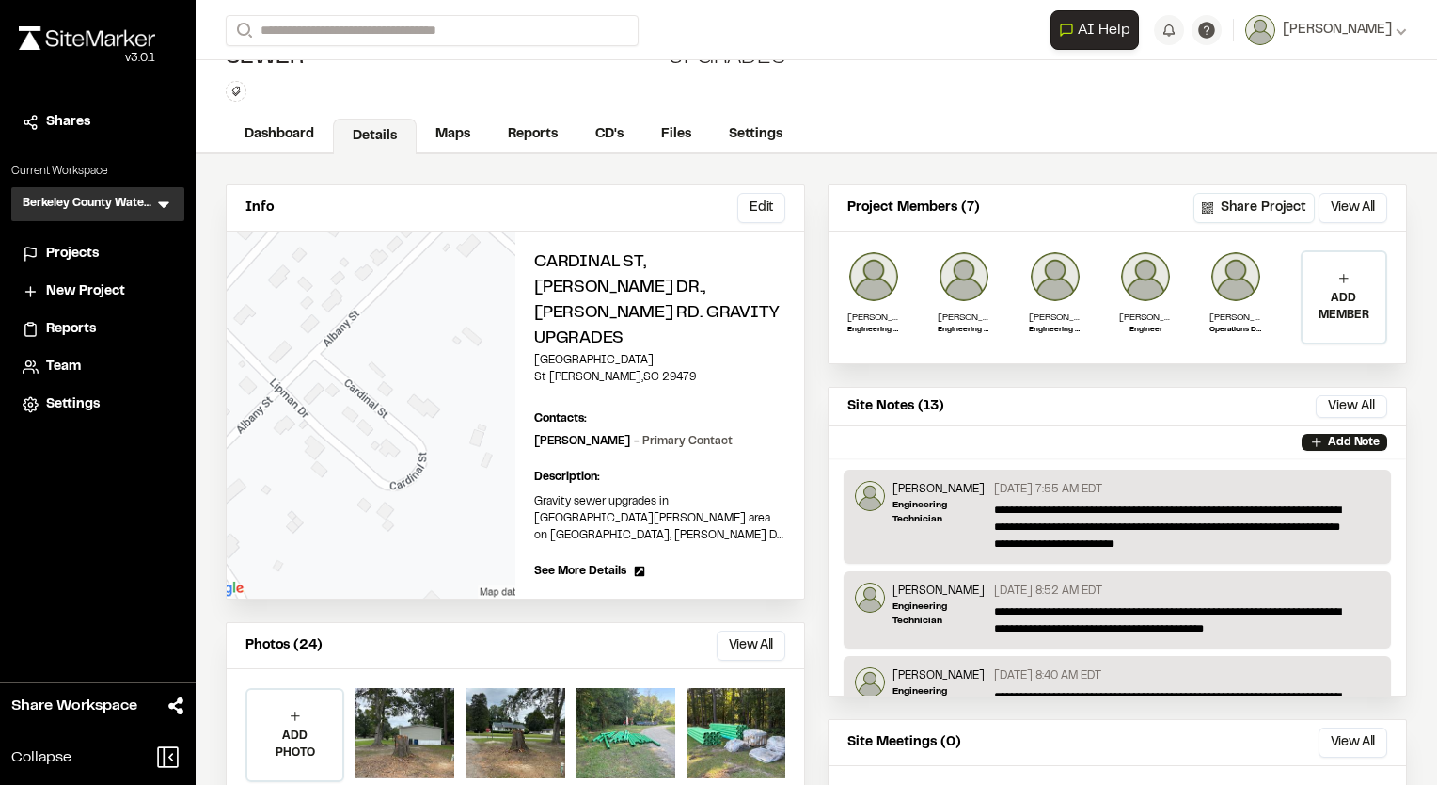
scroll to position [94, 0]
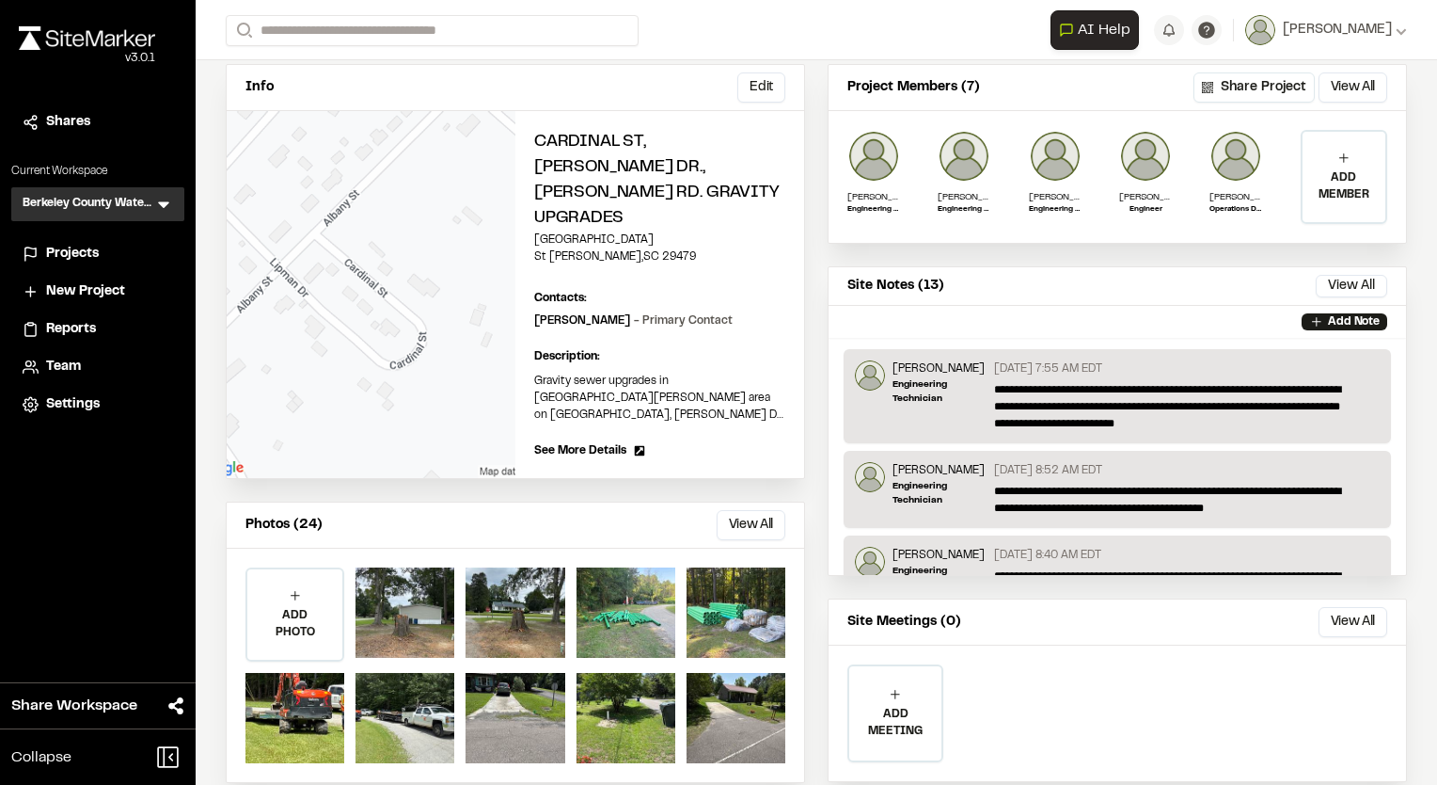
scroll to position [199, 0]
